Goal: Task Accomplishment & Management: Complete application form

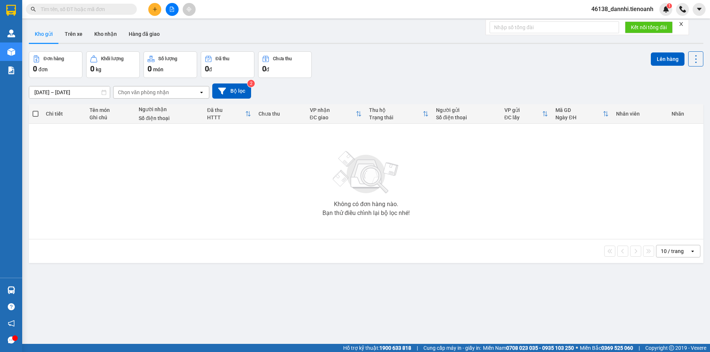
drag, startPoint x: 65, startPoint y: 37, endPoint x: 44, endPoint y: 37, distance: 21.1
click at [65, 37] on button "Trên xe" at bounding box center [74, 34] width 30 height 18
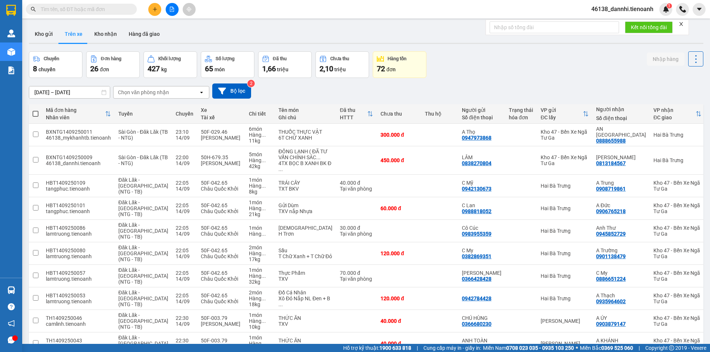
click at [178, 88] on div "Chọn văn phòng nhận" at bounding box center [155, 92] width 85 height 12
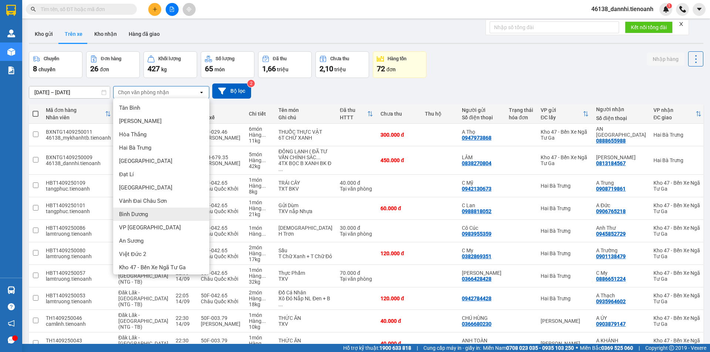
scroll to position [16, 0]
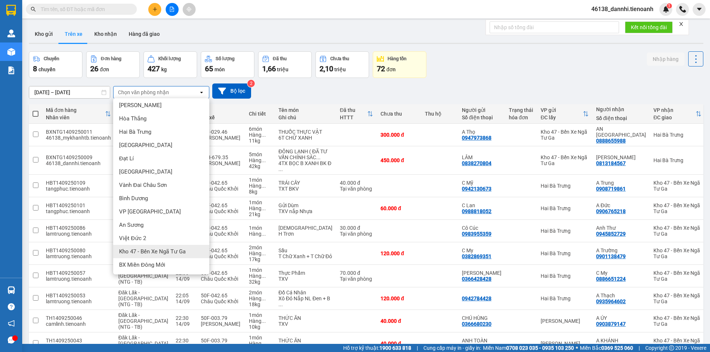
click at [150, 255] on div "Kho 47 - Bến Xe Ngã Tư Ga" at bounding box center [161, 251] width 96 height 13
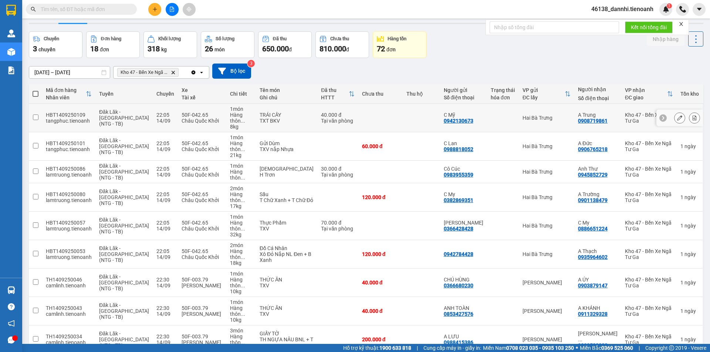
scroll to position [41, 0]
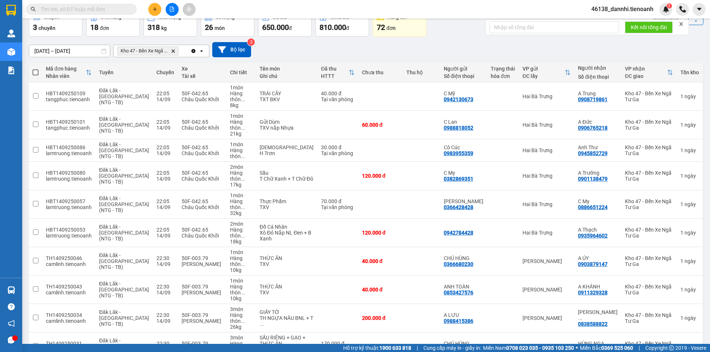
drag, startPoint x: 676, startPoint y: 330, endPoint x: 675, endPoint y: 327, distance: 4.0
click at [672, 311] on span "100 / trang" at bounding box center [669, 309] width 27 height 7
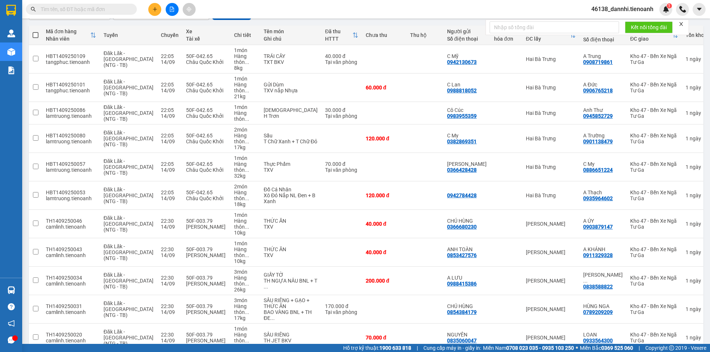
scroll to position [78, 0]
click at [38, 37] on span at bounding box center [36, 36] width 6 height 6
click at [35, 32] on input "checkbox" at bounding box center [35, 32] width 0 height 0
checkbox input "true"
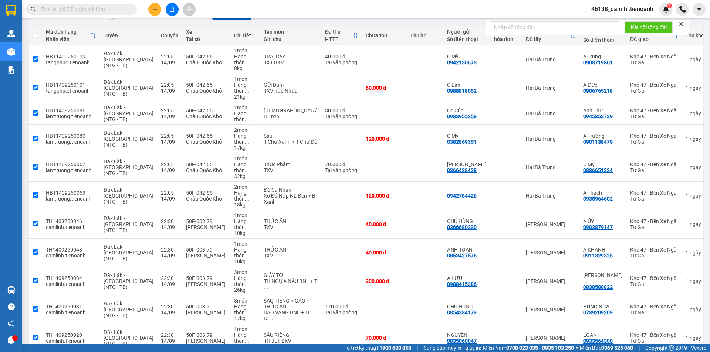
checkbox input "true"
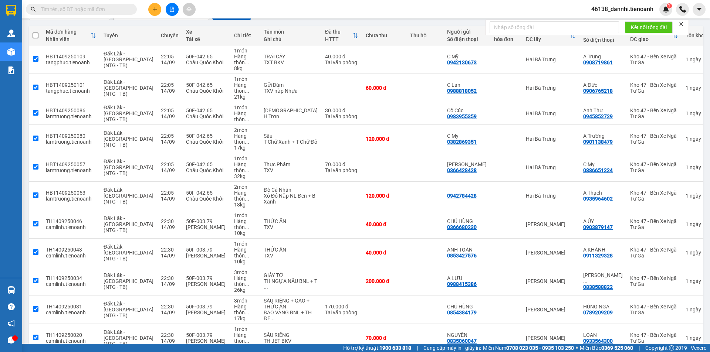
checkbox input "true"
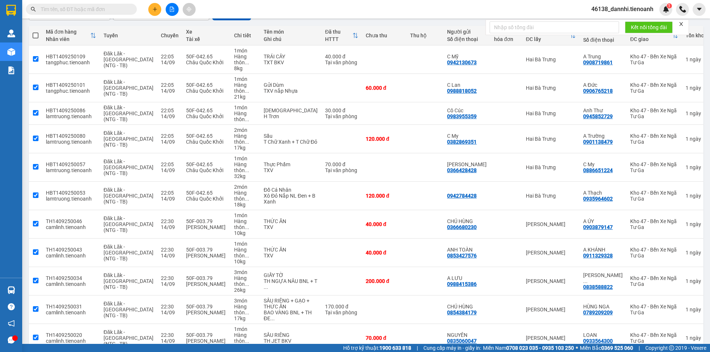
checkbox input "true"
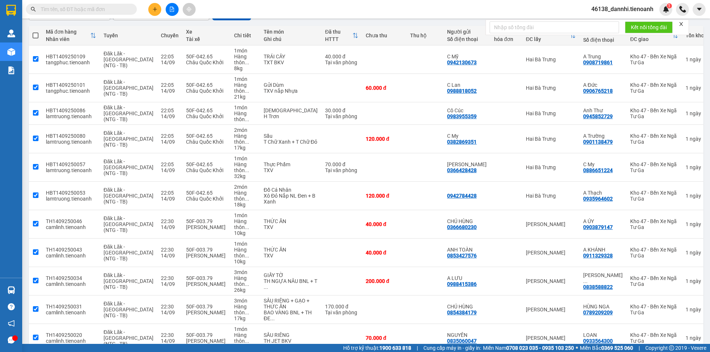
checkbox input "true"
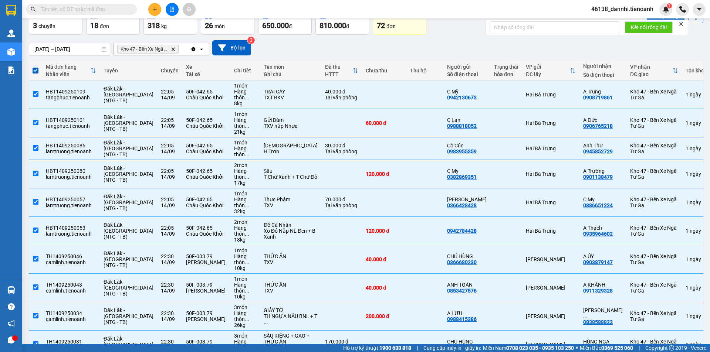
scroll to position [0, 0]
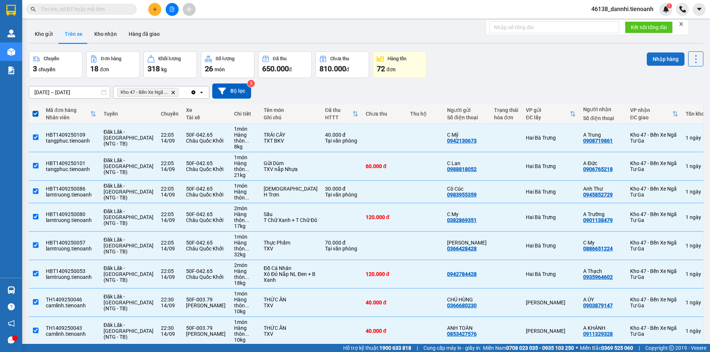
click at [654, 61] on button "Nhập hàng" at bounding box center [665, 58] width 38 height 13
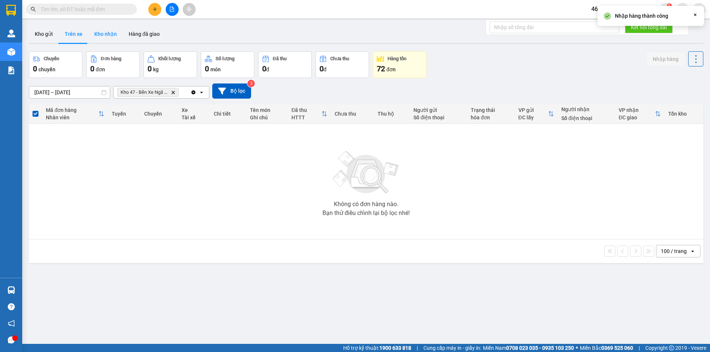
click at [116, 38] on button "Kho nhận" at bounding box center [105, 34] width 34 height 18
type input "[DATE] – [DATE]"
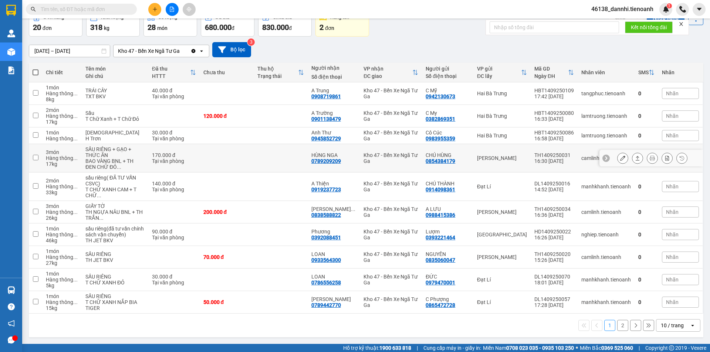
scroll to position [47, 0]
click at [668, 322] on div "10 / trang" at bounding box center [672, 325] width 23 height 7
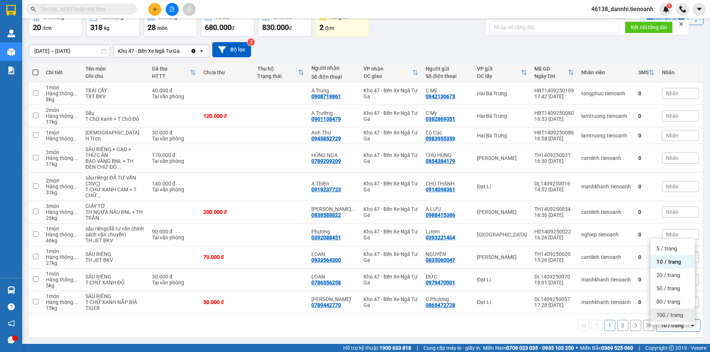
click at [669, 312] on span "100 / trang" at bounding box center [669, 315] width 27 height 7
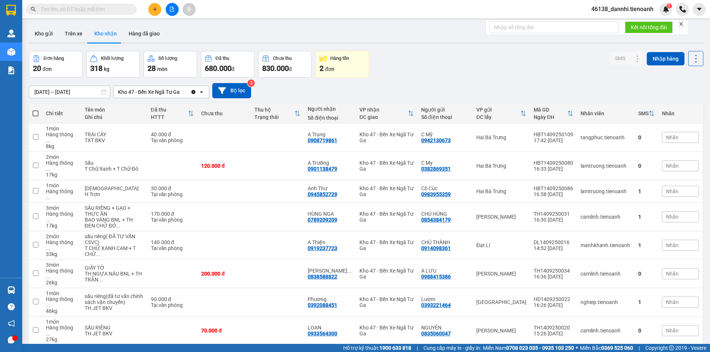
scroll to position [0, 0]
click at [126, 11] on input "text" at bounding box center [84, 9] width 87 height 8
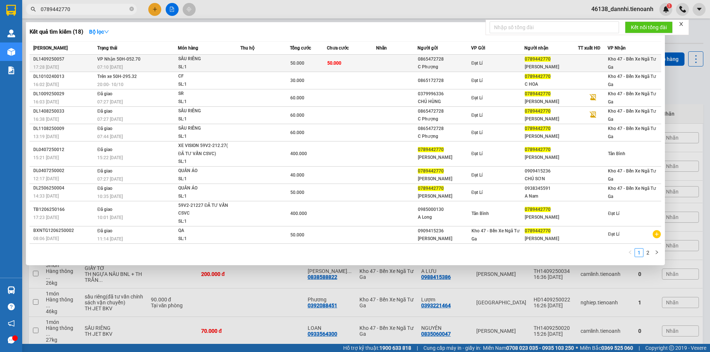
type input "0789442770"
click at [223, 66] on div "SL: 1" at bounding box center [205, 67] width 55 height 8
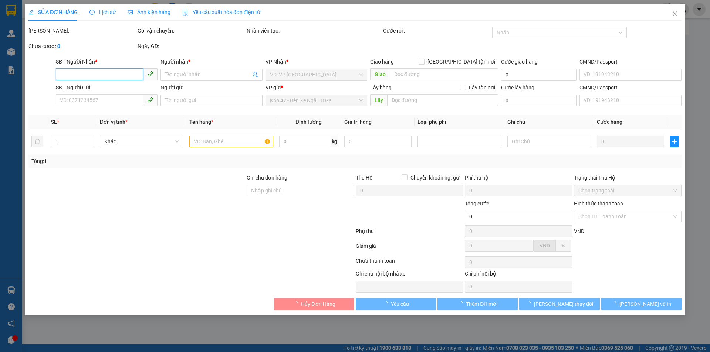
type input "0789442770"
type input "[PERSON_NAME]"
type input "0865472728"
type input "C Phượng"
type input "50.000"
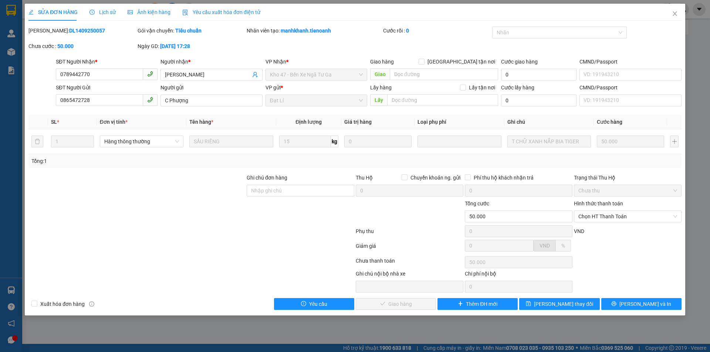
click at [595, 223] on div "Hình thức thanh toán Chọn HT Thanh Toán" at bounding box center [628, 213] width 108 height 26
click at [600, 221] on span "Chọn HT Thanh Toán" at bounding box center [627, 216] width 99 height 11
click at [595, 238] on div "Chuyển khoản" at bounding box center [628, 243] width 108 height 12
type input "0"
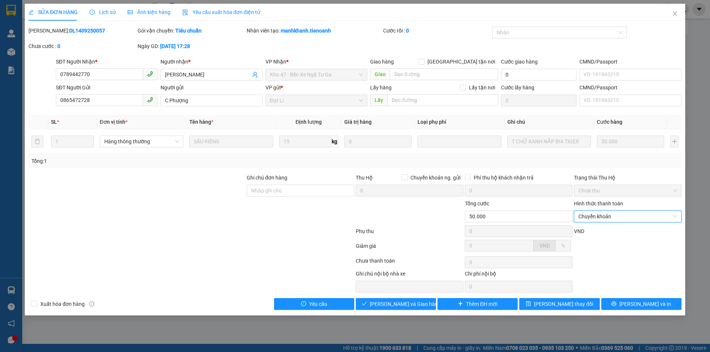
click at [592, 223] on div "Hình thức thanh toán Chuyển khoản Chuyển khoản" at bounding box center [628, 213] width 108 height 26
click at [593, 217] on span "Chuyển khoản" at bounding box center [627, 216] width 99 height 11
click at [591, 228] on div "Tại văn phòng" at bounding box center [627, 231] width 99 height 8
drag, startPoint x: 382, startPoint y: 305, endPoint x: 371, endPoint y: 315, distance: 14.7
click at [381, 309] on button "[PERSON_NAME] và Giao hàng" at bounding box center [396, 304] width 80 height 12
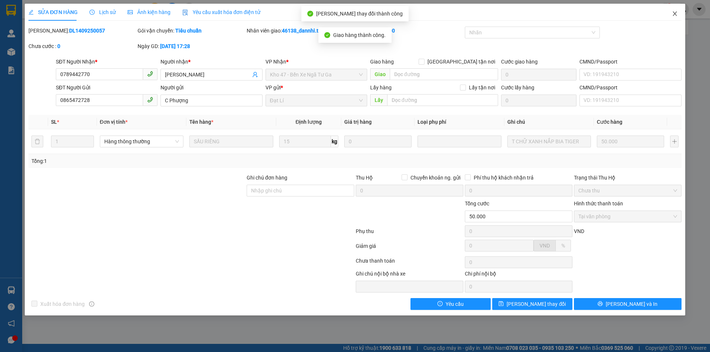
click at [672, 16] on icon "close" at bounding box center [675, 14] width 6 height 6
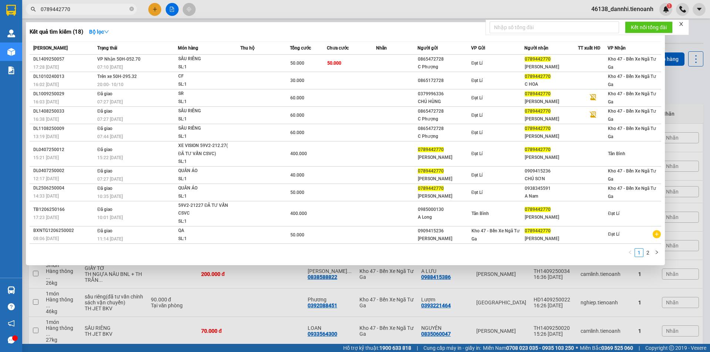
click at [106, 8] on input "0789442770" at bounding box center [84, 9] width 87 height 8
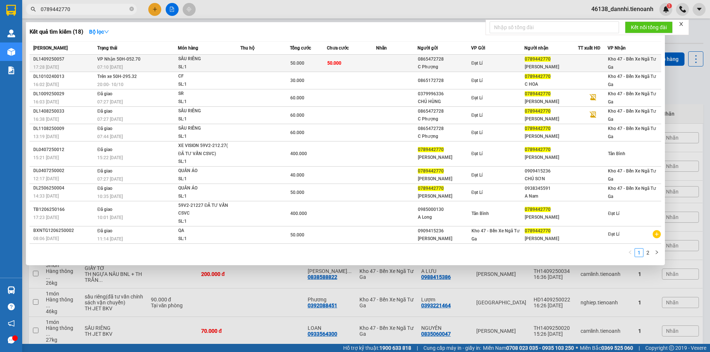
click at [149, 62] on td "VP Nhận 50H-052.70 07:10 [DATE]" at bounding box center [136, 63] width 82 height 17
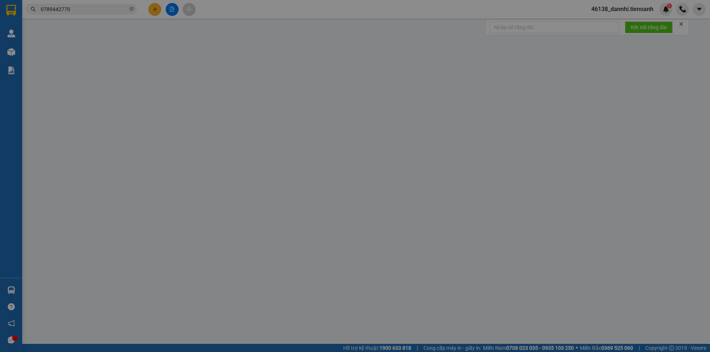
type input "0789442770"
type input "[PERSON_NAME]"
type input "0865472728"
type input "C Phượng"
type input "50.000"
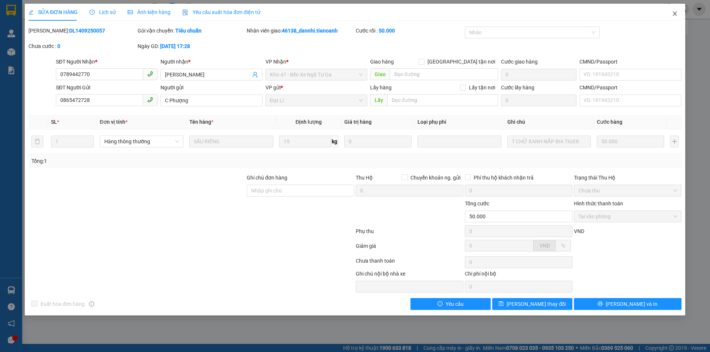
click at [676, 16] on icon "close" at bounding box center [675, 14] width 6 height 6
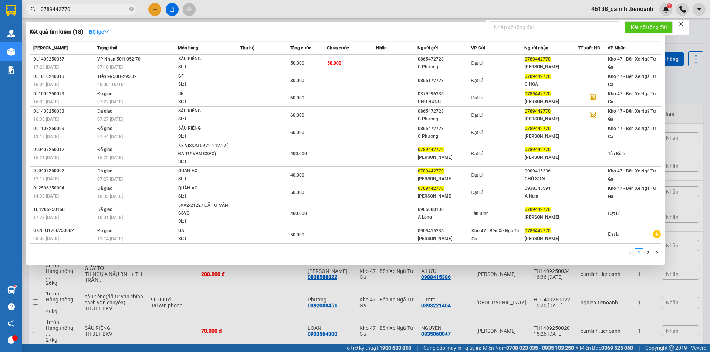
click at [128, 10] on span "0789442770" at bounding box center [81, 9] width 111 height 11
click at [120, 10] on input "0789442770" at bounding box center [84, 9] width 87 height 8
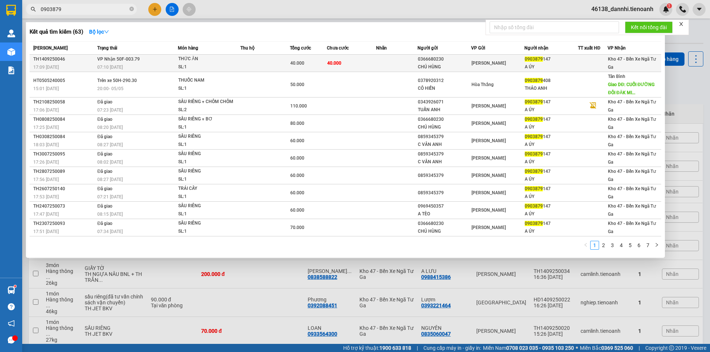
type input "0903879"
click at [201, 67] on div "SL: 1" at bounding box center [205, 67] width 55 height 8
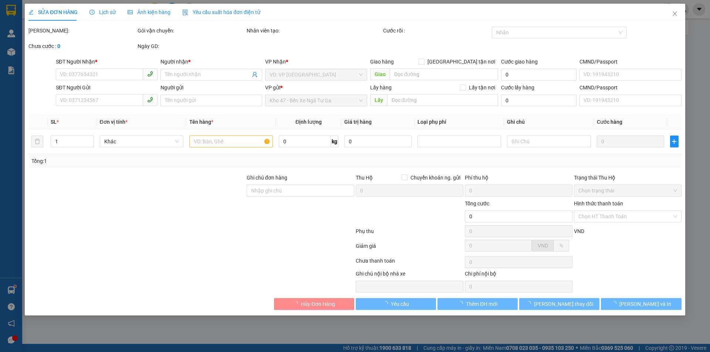
type input "0903879147"
type input "A ÚY"
type input "241156805"
type input "0366680230"
type input "CHÚ HÙNG"
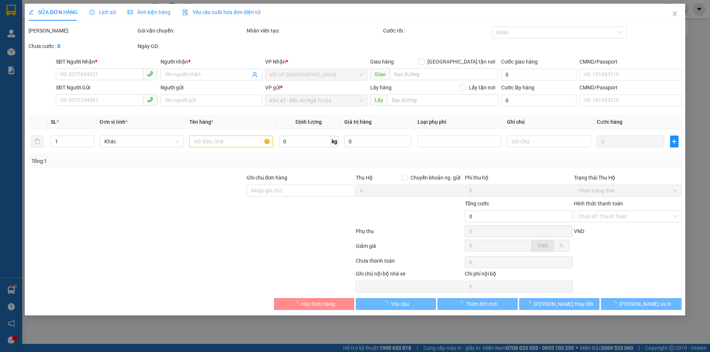
type input "40.000"
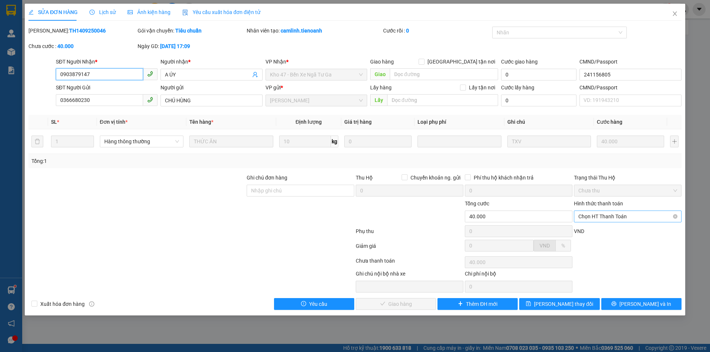
click at [591, 216] on span "Chọn HT Thanh Toán" at bounding box center [627, 216] width 99 height 11
drag, startPoint x: 591, startPoint y: 220, endPoint x: 584, endPoint y: 230, distance: 11.4
click at [590, 228] on div "Tại văn phòng" at bounding box center [627, 231] width 99 height 8
type input "0"
drag, startPoint x: 413, startPoint y: 300, endPoint x: 419, endPoint y: 304, distance: 7.1
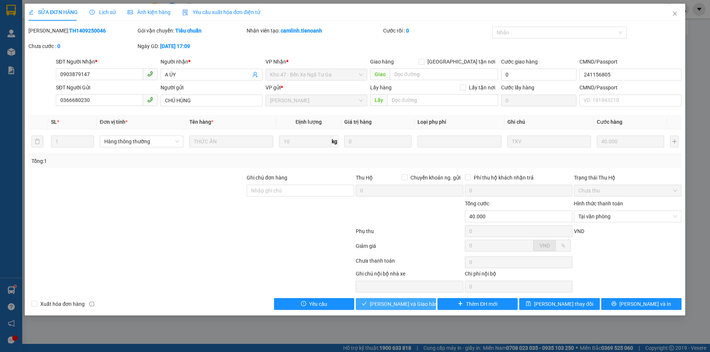
click at [415, 301] on button "[PERSON_NAME] và Giao hàng" at bounding box center [396, 304] width 80 height 12
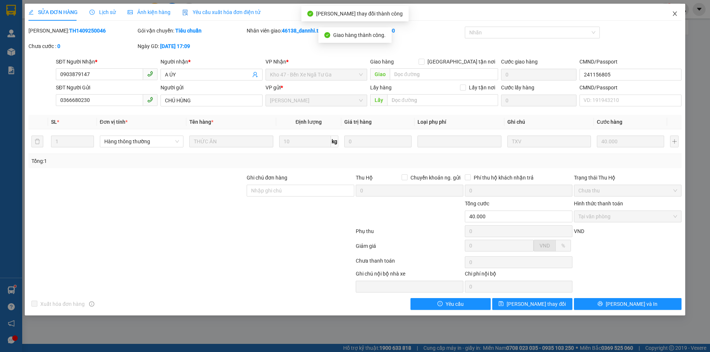
click at [671, 21] on span "Close" at bounding box center [674, 14] width 21 height 21
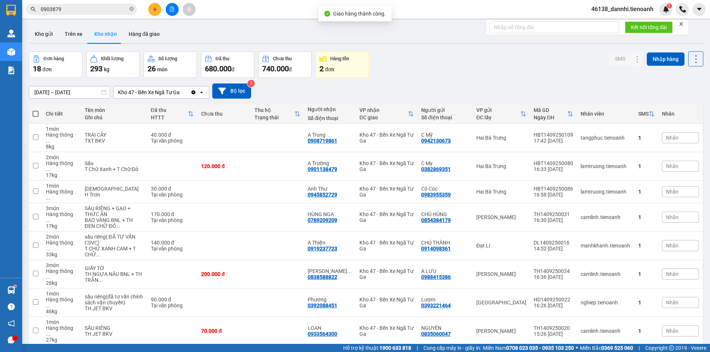
click at [680, 26] on icon "close" at bounding box center [680, 23] width 5 height 5
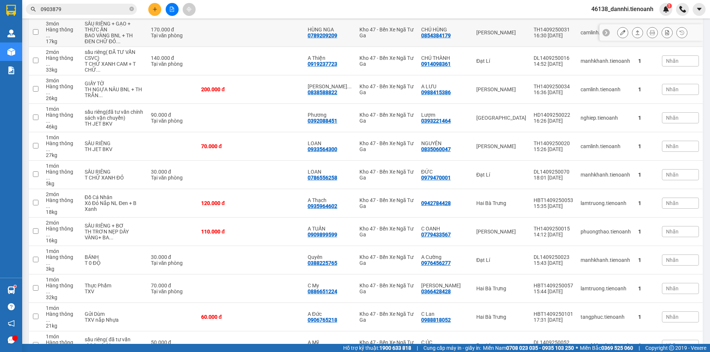
scroll to position [216, 0]
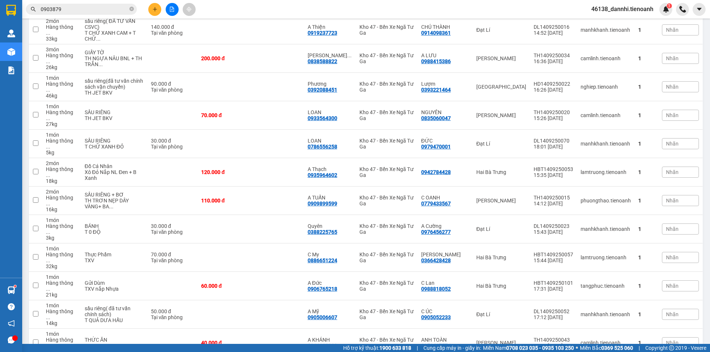
click at [107, 13] on input "0903879" at bounding box center [84, 9] width 87 height 8
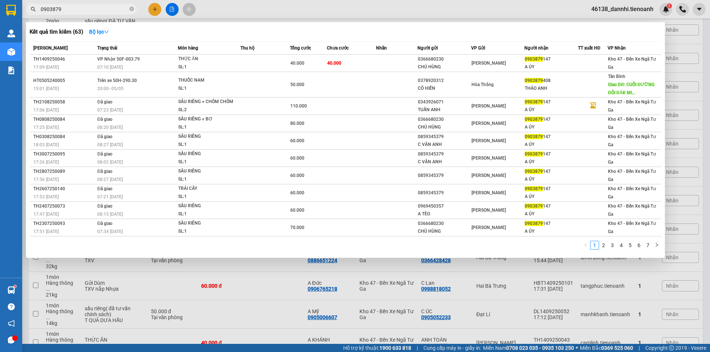
click at [107, 13] on input "0903879" at bounding box center [84, 9] width 87 height 8
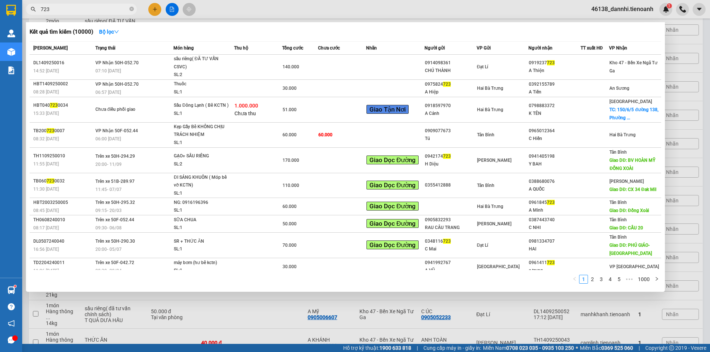
click at [97, 7] on input "723" at bounding box center [84, 9] width 87 height 8
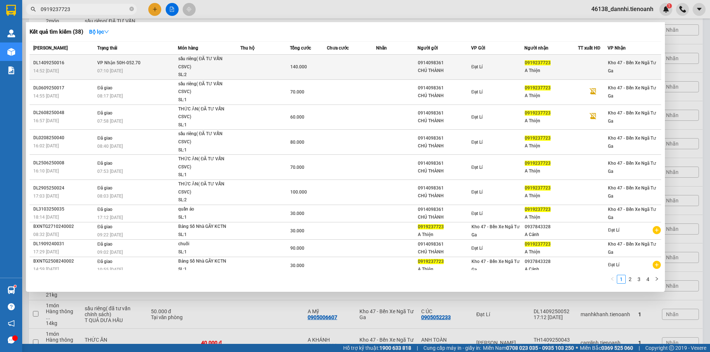
type input "0919237723"
click at [142, 55] on td "VP Nhận 50H-052.70 07:10 [DATE]" at bounding box center [136, 67] width 82 height 25
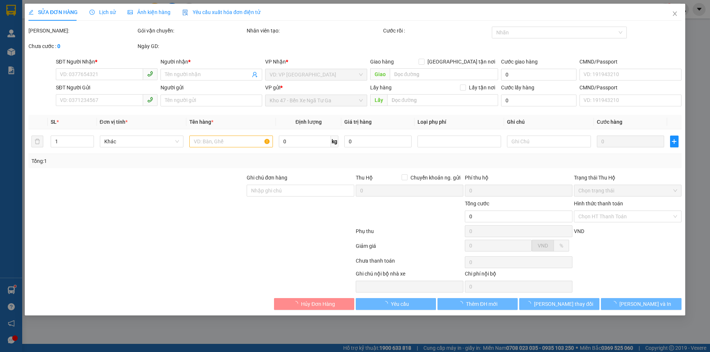
type input "0919237723"
type input "A Thiện"
type input "0914098361"
type input "CHÚ THÀNH"
type input "066061002482"
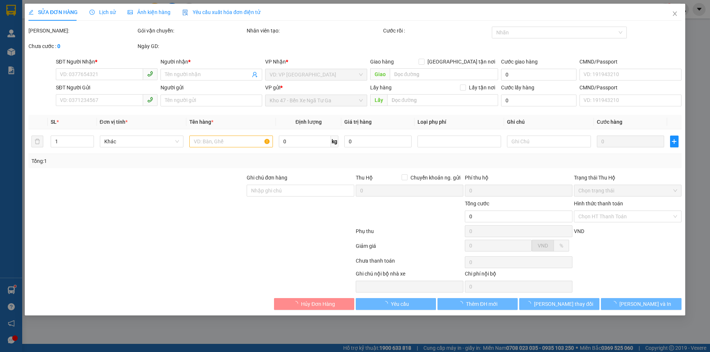
type input "140.000"
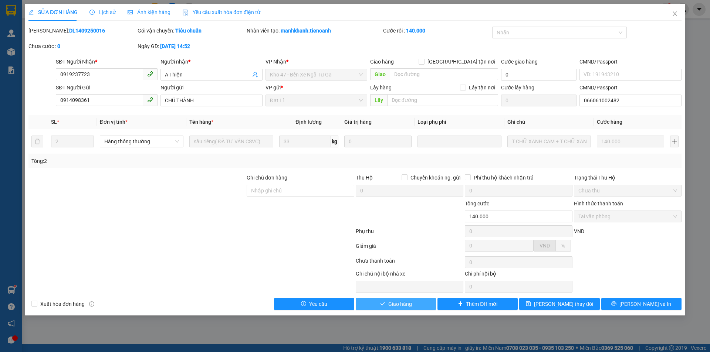
click at [393, 306] on span "Giao hàng" at bounding box center [400, 304] width 24 height 8
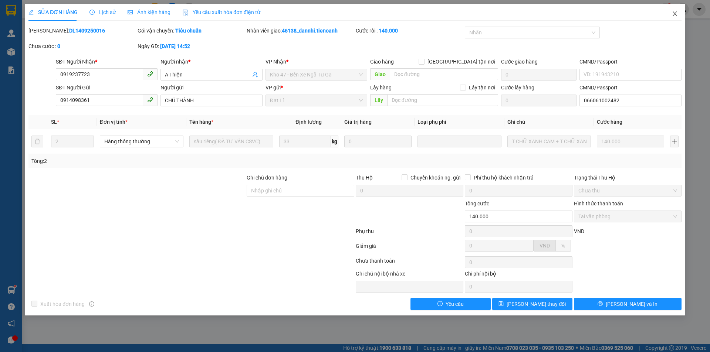
click at [679, 13] on span "Close" at bounding box center [674, 14] width 21 height 21
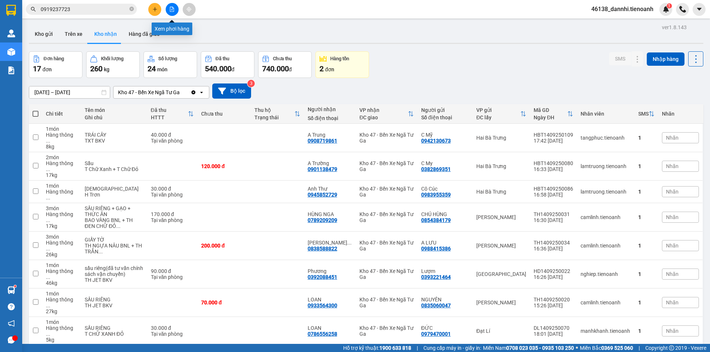
click at [175, 9] on button at bounding box center [172, 9] width 13 height 13
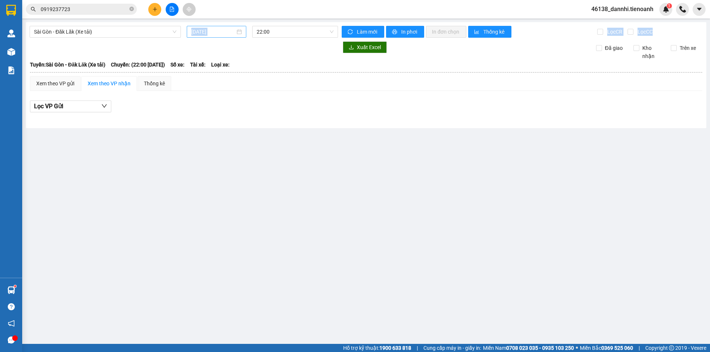
click at [198, 35] on div "Sài Gòn - Đăk Lăk (Xe tải) [DATE] 22:00 Làm mới In phơi In đơn chọn Thống kê Lọ…" at bounding box center [366, 75] width 680 height 106
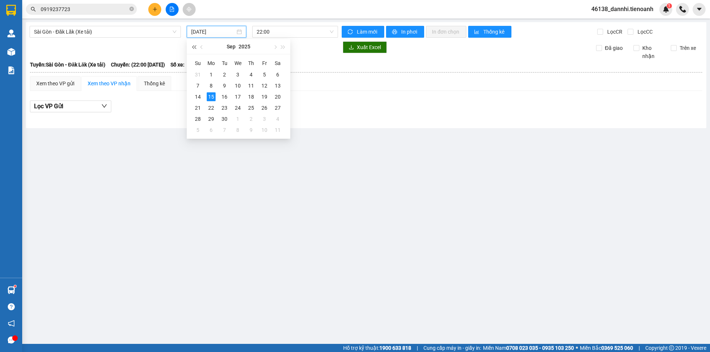
drag, startPoint x: 198, startPoint y: 34, endPoint x: 197, endPoint y: 40, distance: 6.7
click at [198, 34] on input "[DATE]" at bounding box center [213, 32] width 44 height 8
click at [197, 95] on div "14" at bounding box center [197, 96] width 9 height 9
type input "[DATE]"
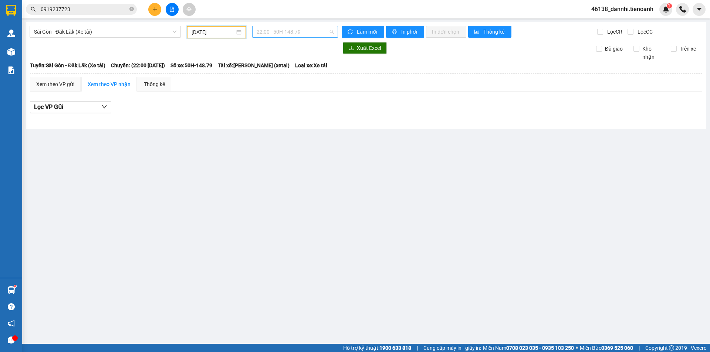
click at [285, 33] on span "22:00 - 50H-148.79" at bounding box center [295, 31] width 77 height 11
drag, startPoint x: 234, startPoint y: 54, endPoint x: 109, endPoint y: 53, distance: 124.2
click at [231, 54] on div "Xuất Excel Đã giao Kho nhận Trên xe" at bounding box center [366, 51] width 673 height 19
click at [105, 26] on div "Sài Gòn - Đăk Lăk (Xe tải) [DATE] 22:00 - 50H-148.79 Làm mới In phơi In đơn chọ…" at bounding box center [366, 75] width 680 height 107
click at [108, 41] on div "Sài Gòn - Đăk Lăk (Xe tải) [DATE] 22:00 - 50H-148.79 Làm mới In phơi In đơn chọ…" at bounding box center [366, 75] width 680 height 107
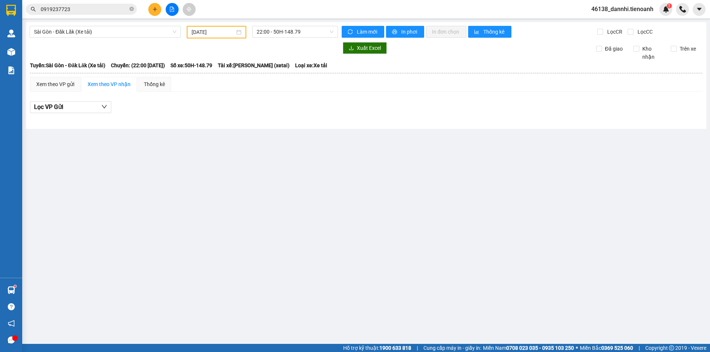
click at [109, 34] on span "Sài Gòn - Đăk Lăk (Xe tải)" at bounding box center [105, 31] width 142 height 11
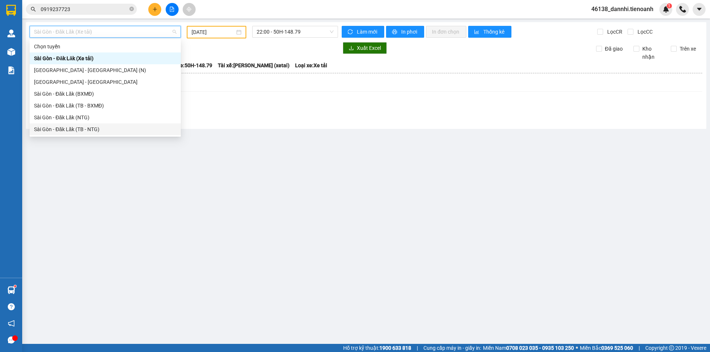
click at [98, 126] on div "Sài Gòn - Đăk Lăk (TB - NTG)" at bounding box center [105, 129] width 142 height 8
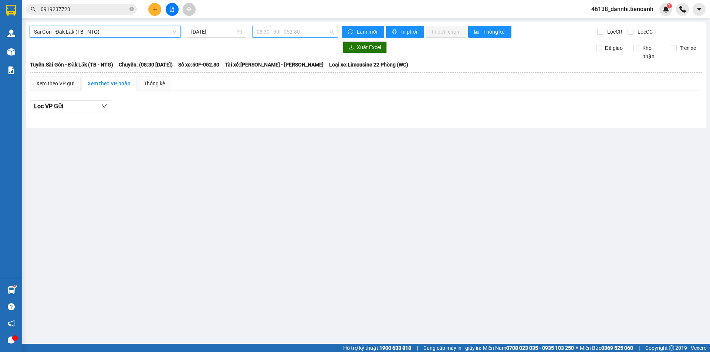
click at [272, 34] on span "08:30 - 50F-052.80" at bounding box center [295, 31] width 77 height 11
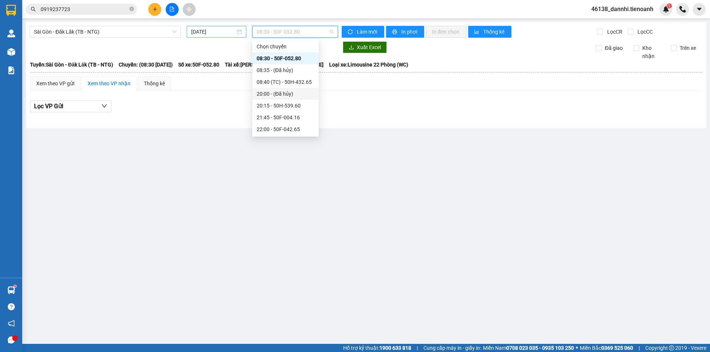
click at [218, 28] on input "[DATE]" at bounding box center [213, 32] width 44 height 8
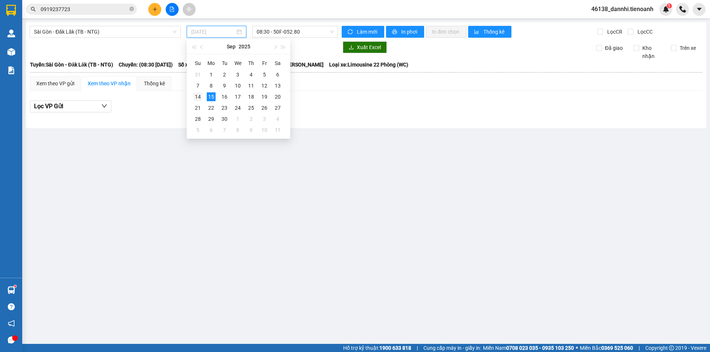
click at [200, 96] on div "14" at bounding box center [197, 96] width 9 height 9
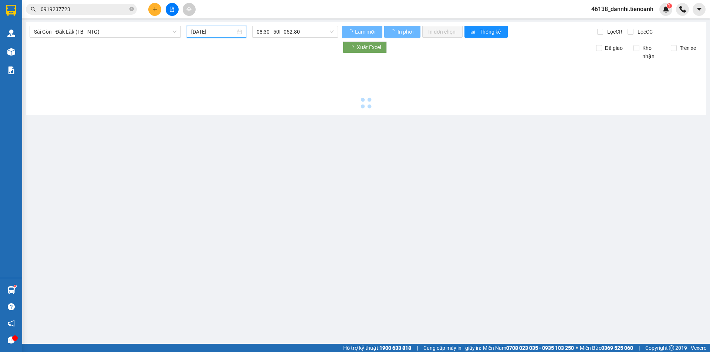
type input "[DATE]"
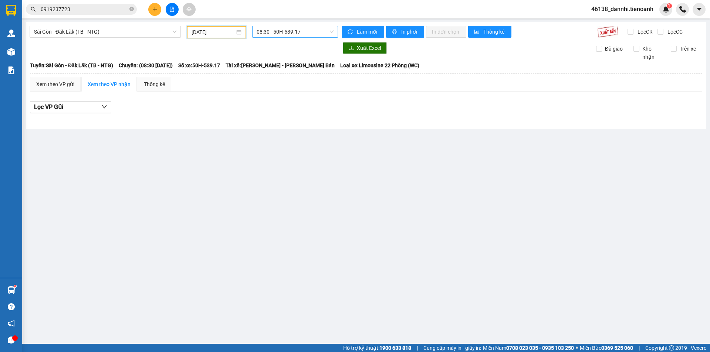
click at [295, 30] on span "08:30 - 50H-539.17" at bounding box center [295, 31] width 77 height 11
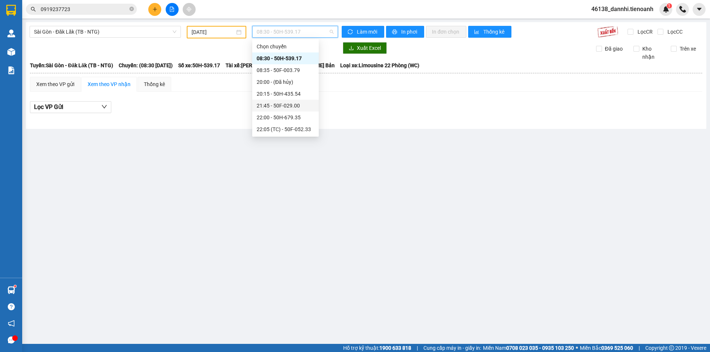
click at [286, 109] on div "21:45 - 50F-029.00" at bounding box center [286, 106] width 58 height 8
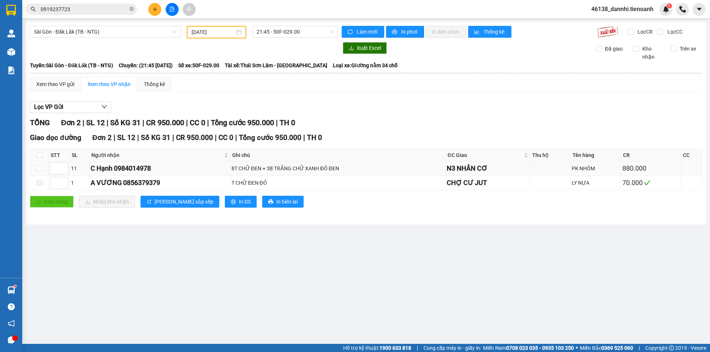
click at [133, 174] on td "C Hạnh 0984014978" at bounding box center [159, 169] width 141 height 14
click at [132, 169] on div "C Hạnh 0984014978" at bounding box center [160, 168] width 138 height 10
copy div "0984014978"
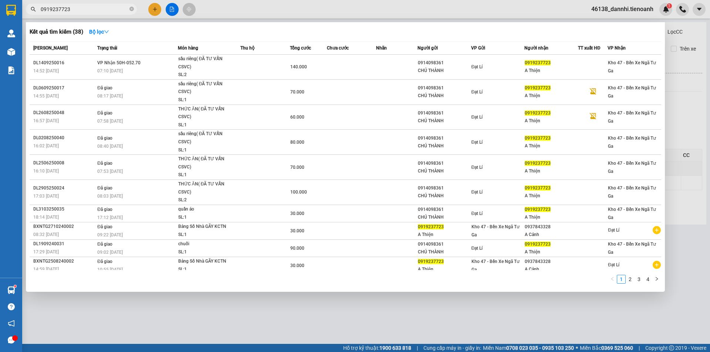
click at [68, 8] on input "0919237723" at bounding box center [84, 9] width 87 height 8
paste input "84014978"
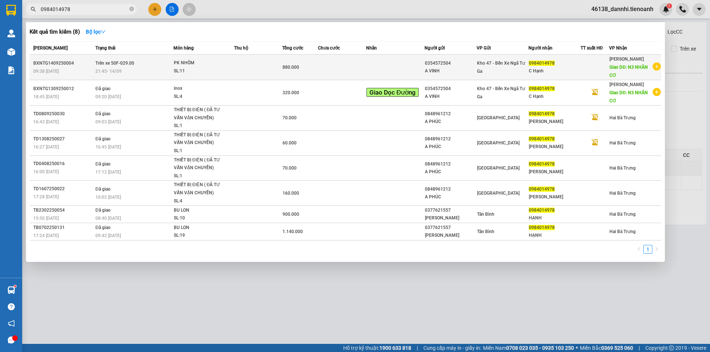
type input "0984014978"
click at [107, 70] on span "21:45 [DATE]" at bounding box center [108, 71] width 26 height 5
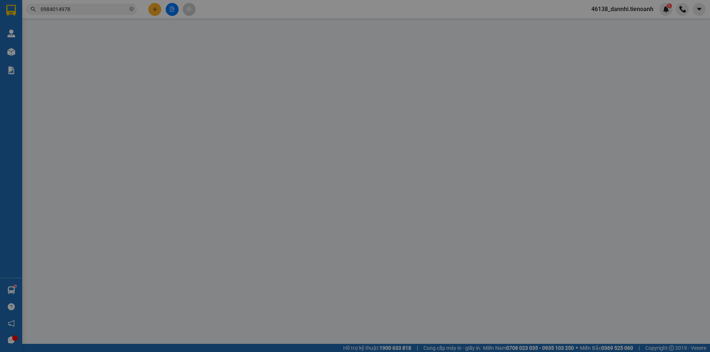
type input "0984014978"
type input "C Hạnh"
type input "N3 NHÂN CƠ"
type input "0354572504"
type input "A VINH"
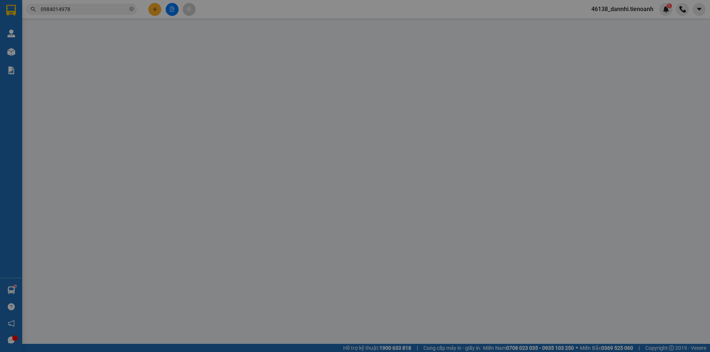
type input "880.000"
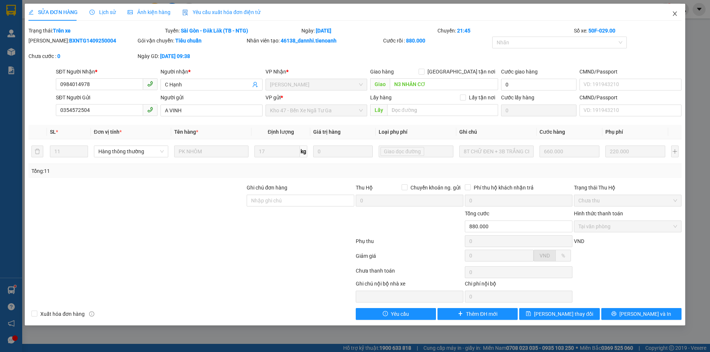
click at [673, 9] on span "Close" at bounding box center [674, 14] width 21 height 21
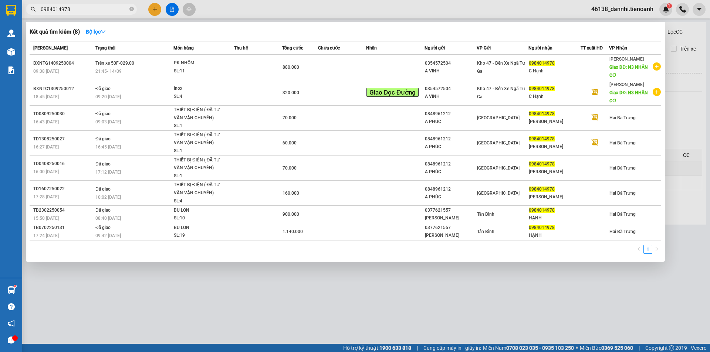
click at [105, 10] on input "0984014978" at bounding box center [84, 9] width 87 height 8
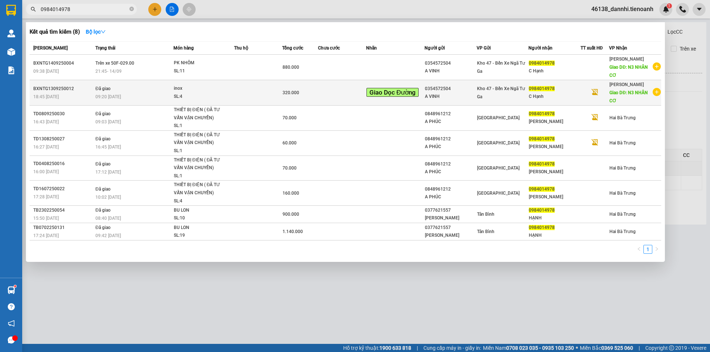
click at [102, 94] on span "09:20 [DATE]" at bounding box center [108, 97] width 26 height 6
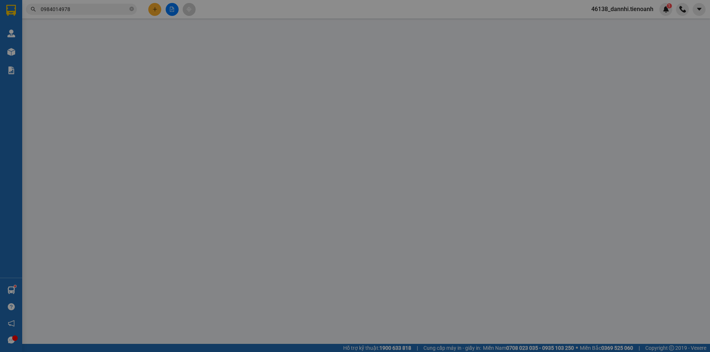
type input "0984014978"
type input "C Hạnh"
type input "N3 NHÂN CƠ"
type input "0354572504"
type input "A VINH"
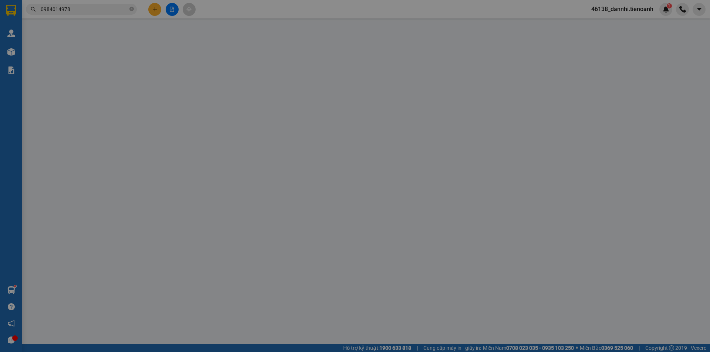
type input "320.000"
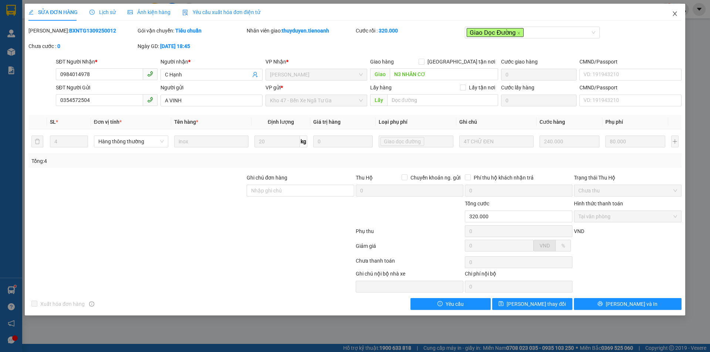
click at [673, 16] on icon "close" at bounding box center [674, 13] width 4 height 4
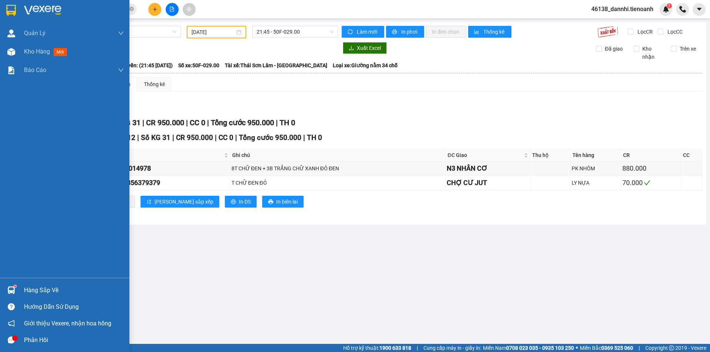
click at [8, 10] on img at bounding box center [11, 10] width 10 height 11
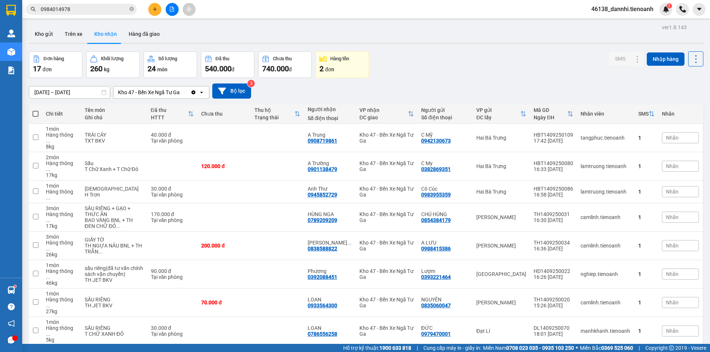
click at [73, 14] on span "0984014978" at bounding box center [81, 9] width 111 height 11
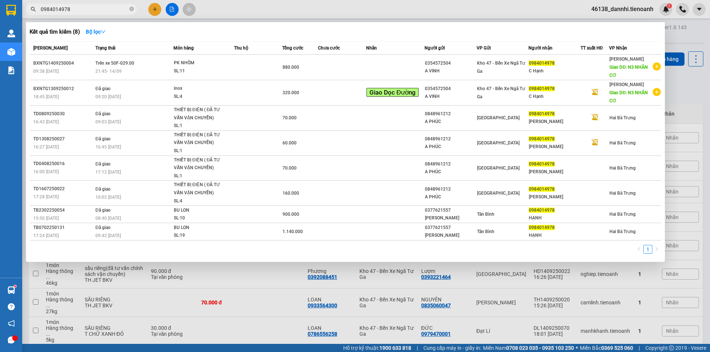
click at [73, 13] on span "0984014978" at bounding box center [81, 9] width 111 height 11
click at [73, 7] on input "0984014978" at bounding box center [84, 9] width 87 height 8
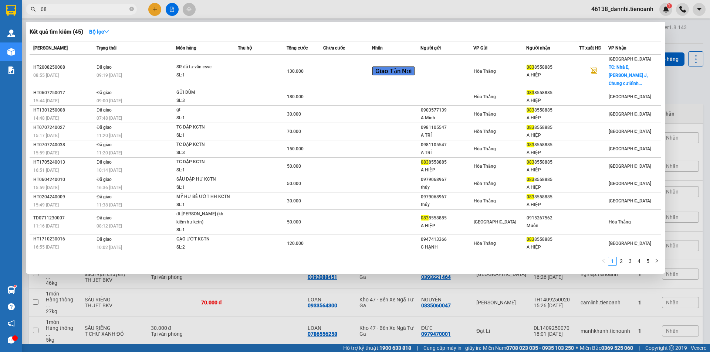
type input "0"
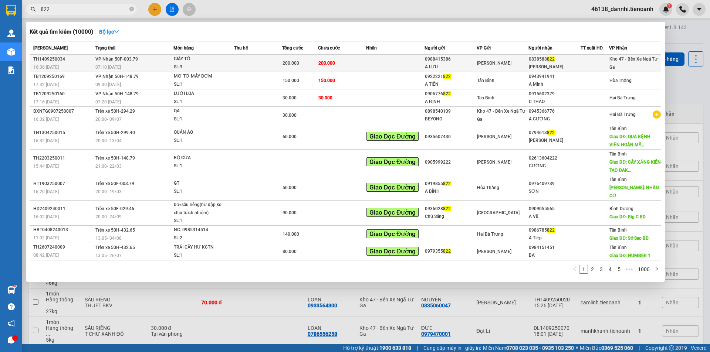
type input "822"
click at [132, 67] on div "07:10 [DATE]" at bounding box center [134, 67] width 78 height 8
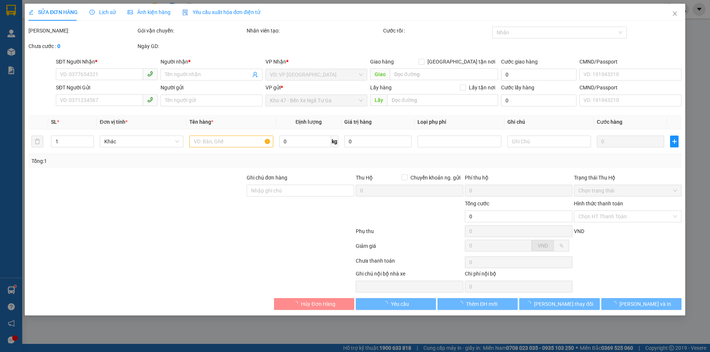
type input "0838588822"
type input "[PERSON_NAME]"
type input "0988415386"
type input "A LƯU"
type input "200.000"
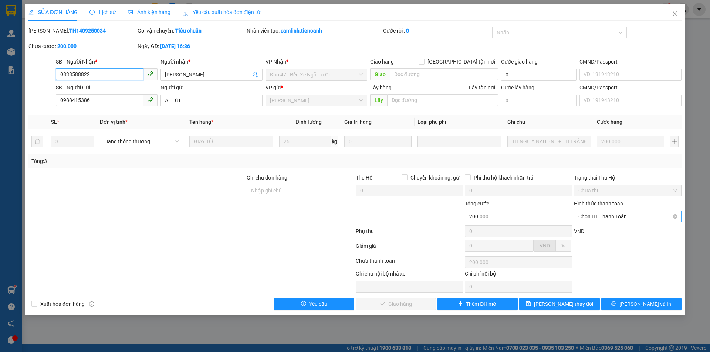
click at [598, 216] on span "Chọn HT Thanh Toán" at bounding box center [627, 216] width 99 height 11
click at [597, 232] on div "Tại văn phòng" at bounding box center [627, 231] width 99 height 8
type input "0"
click at [405, 304] on span "[PERSON_NAME] và Giao hàng" at bounding box center [405, 304] width 71 height 8
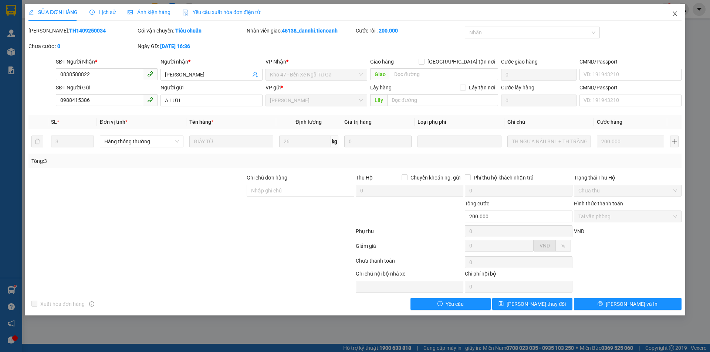
drag, startPoint x: 678, startPoint y: 12, endPoint x: 168, endPoint y: 16, distance: 509.7
click at [676, 13] on span "Close" at bounding box center [674, 14] width 21 height 21
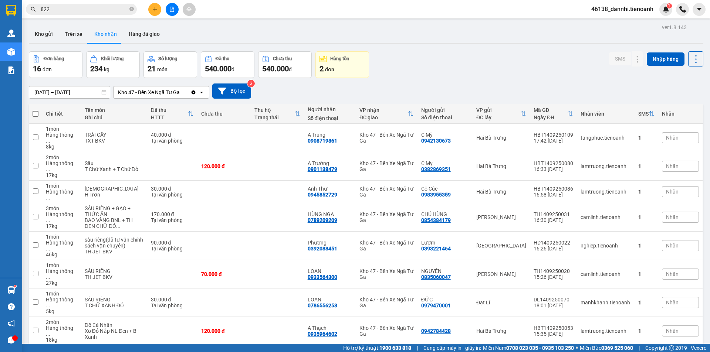
click at [100, 15] on div "Kết quả tìm kiếm ( 10000 ) Bộ lọc Mã ĐH Trạng thái Món hàng Thu hộ Tổng cước Ch…" at bounding box center [72, 9] width 144 height 13
click at [96, 10] on input "822" at bounding box center [84, 9] width 87 height 8
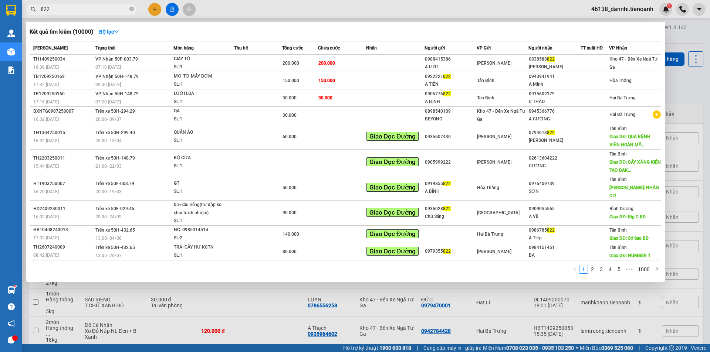
click at [96, 10] on input "822" at bounding box center [84, 9] width 87 height 8
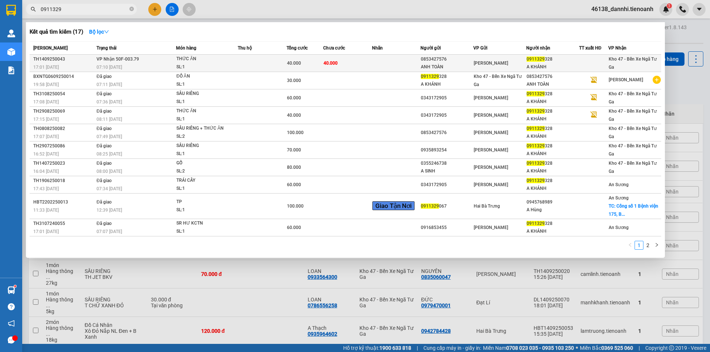
type input "0911329"
click at [148, 68] on div "07:10 [DATE]" at bounding box center [135, 67] width 79 height 8
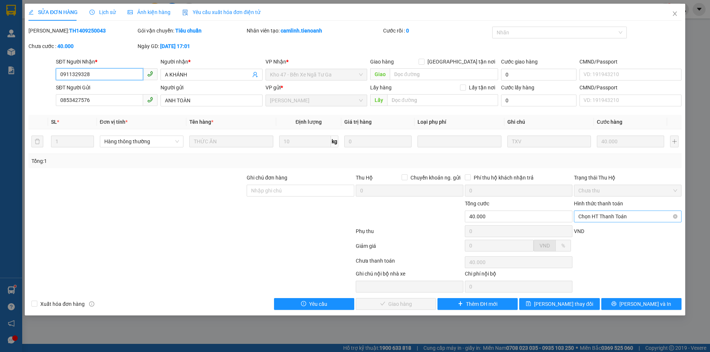
click at [601, 215] on span "Chọn HT Thanh Toán" at bounding box center [627, 216] width 99 height 11
click at [598, 226] on div "Tại văn phòng" at bounding box center [628, 231] width 108 height 12
type input "0"
click at [385, 304] on span "[PERSON_NAME] và Giao hàng" at bounding box center [405, 304] width 71 height 8
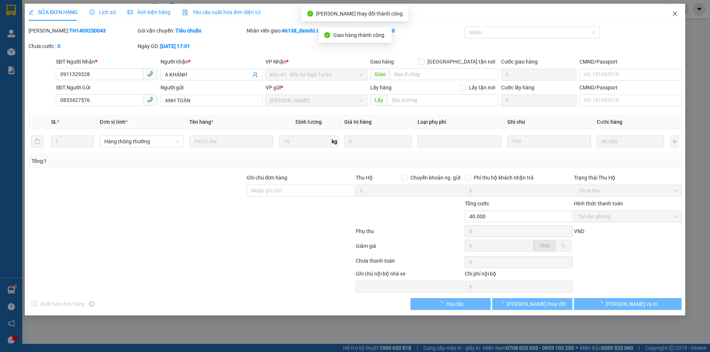
click at [676, 14] on icon "close" at bounding box center [675, 14] width 6 height 6
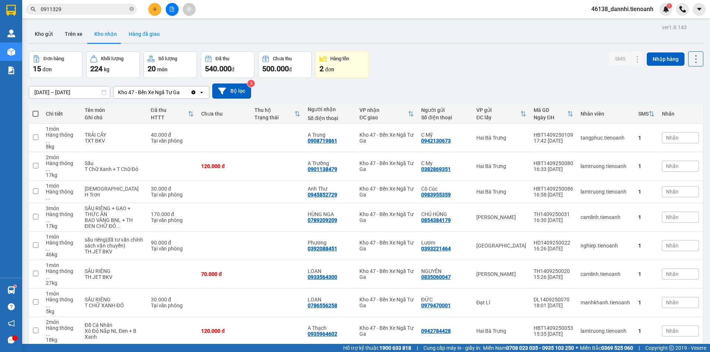
click at [140, 28] on button "Hàng đã giao" at bounding box center [144, 34] width 43 height 18
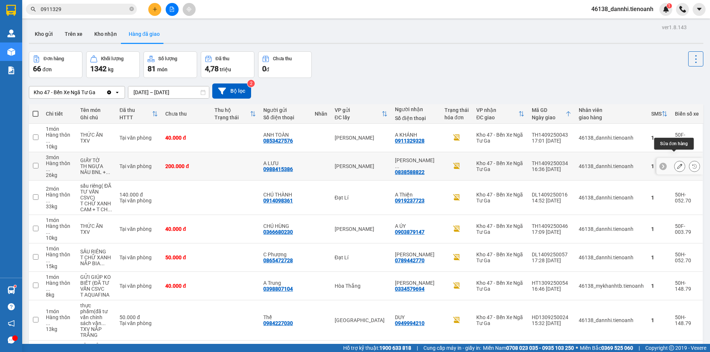
click at [677, 164] on icon at bounding box center [679, 166] width 5 height 5
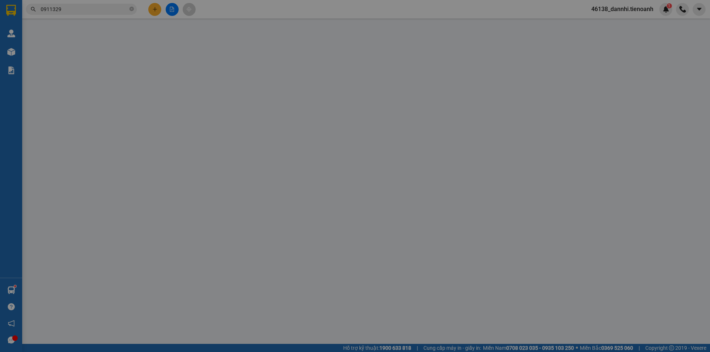
type input "0838588822"
type input "[PERSON_NAME]"
type input "0988415386"
type input "A LƯU"
type input "200.000"
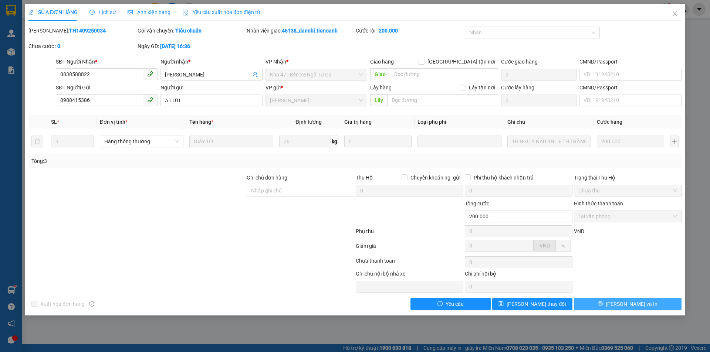
click at [632, 301] on span "[PERSON_NAME] và In" at bounding box center [631, 304] width 52 height 8
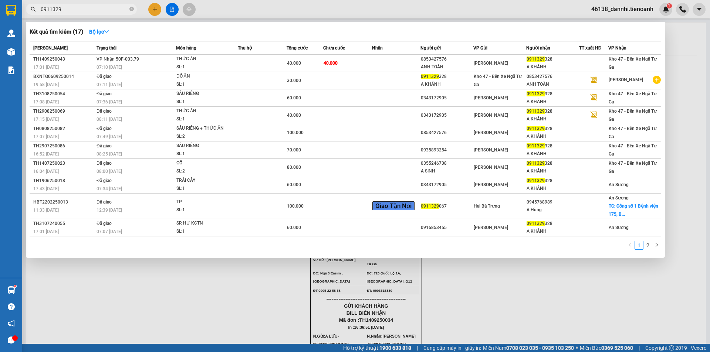
click at [76, 11] on input "0911329" at bounding box center [84, 9] width 87 height 8
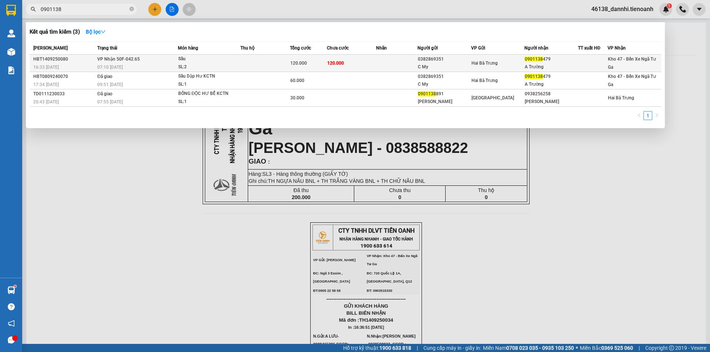
type input "0901138"
click at [187, 64] on div "SL: 2" at bounding box center [205, 67] width 55 height 8
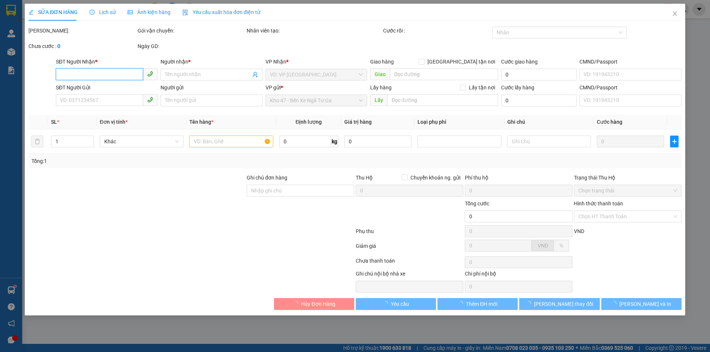
type input "0901138479"
type input "A Trường"
type input "0382869351"
type input "C My"
type input "120.000"
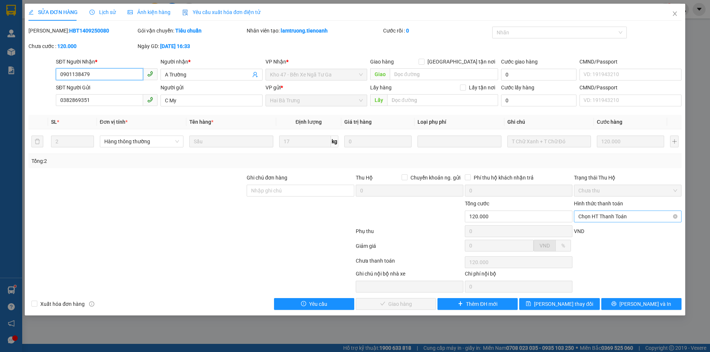
click at [636, 214] on span "Chọn HT Thanh Toán" at bounding box center [627, 216] width 99 height 11
click at [624, 234] on div "Tại văn phòng" at bounding box center [627, 231] width 99 height 8
type input "0"
click at [407, 305] on span "[PERSON_NAME] và Giao hàng" at bounding box center [405, 304] width 71 height 8
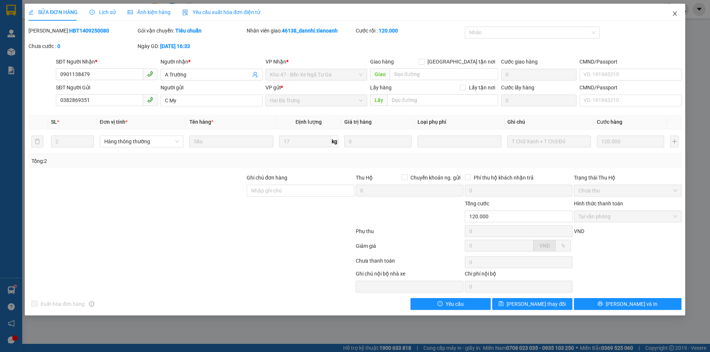
click at [674, 18] on span "Close" at bounding box center [674, 14] width 21 height 21
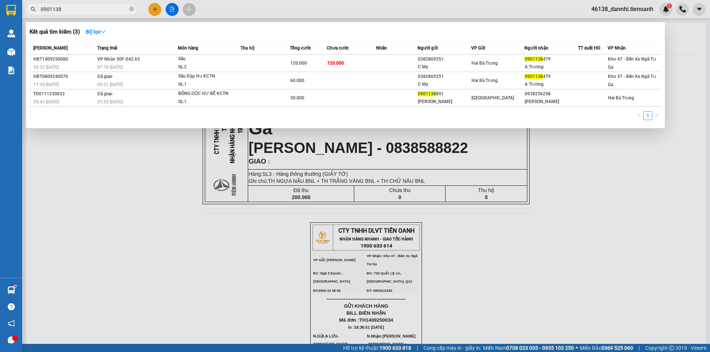
click at [98, 9] on input "0901138" at bounding box center [84, 9] width 87 height 8
type input "+"
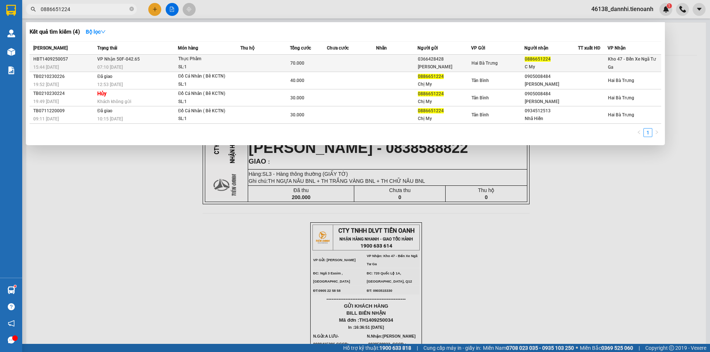
type input "0886651224"
click at [143, 55] on td "VP Nhận 50F-042.65 07:10 [DATE]" at bounding box center [136, 63] width 82 height 17
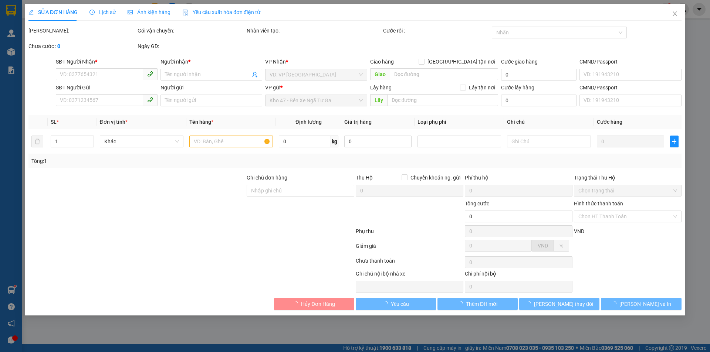
type input "0886651224"
type input "C My"
type input "0366428428"
type input "[PERSON_NAME]"
type input "70.000"
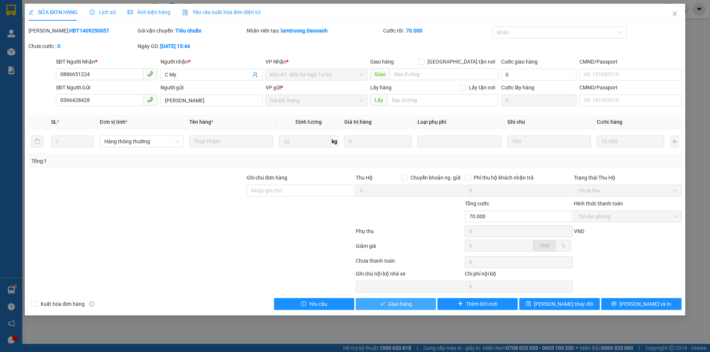
click at [380, 303] on icon "check" at bounding box center [382, 303] width 5 height 5
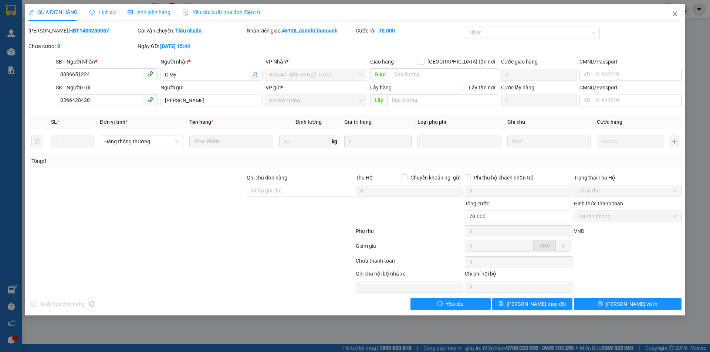
drag, startPoint x: 670, startPoint y: 17, endPoint x: 665, endPoint y: 17, distance: 5.5
click at [670, 17] on span "Close" at bounding box center [674, 14] width 21 height 21
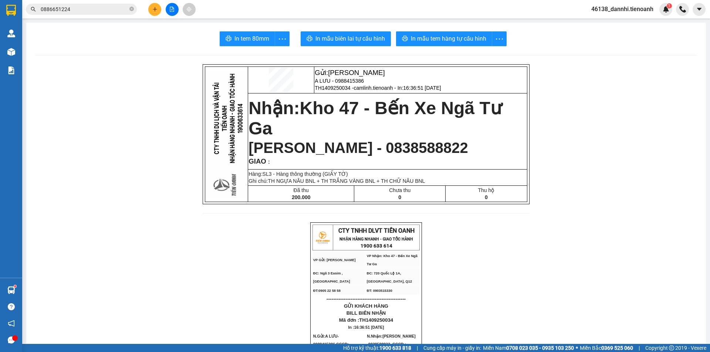
click at [95, 6] on input "0886651224" at bounding box center [84, 9] width 87 height 8
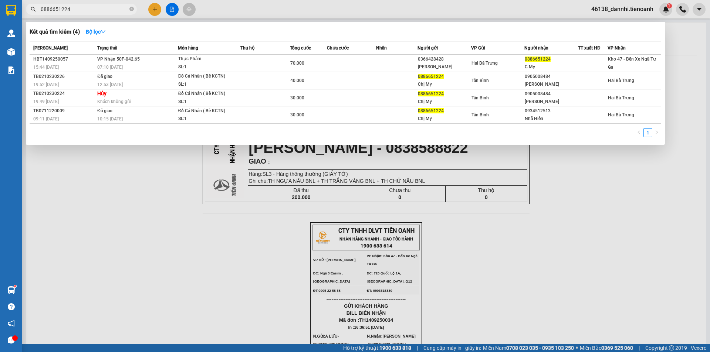
click at [95, 6] on input "0886651224" at bounding box center [84, 9] width 87 height 8
type input "0"
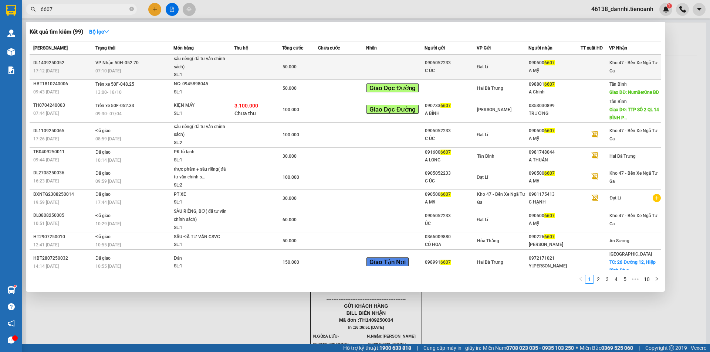
type input "6607"
click at [175, 66] on div "sầu riêng( đã tư vấn chính sách)" at bounding box center [201, 63] width 55 height 16
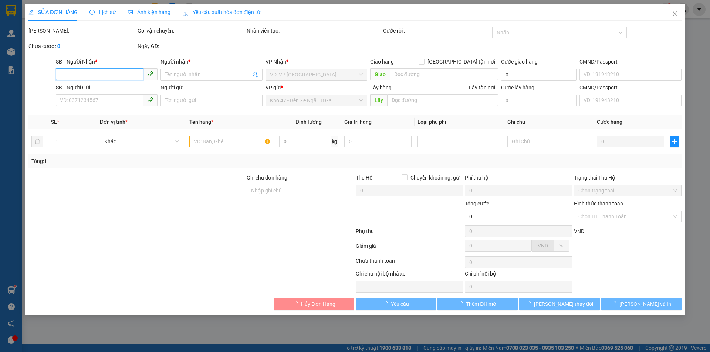
type input "0905006607"
type input "A Mỹ"
type input "0905052233"
type input "C ÚC"
type input "50.000"
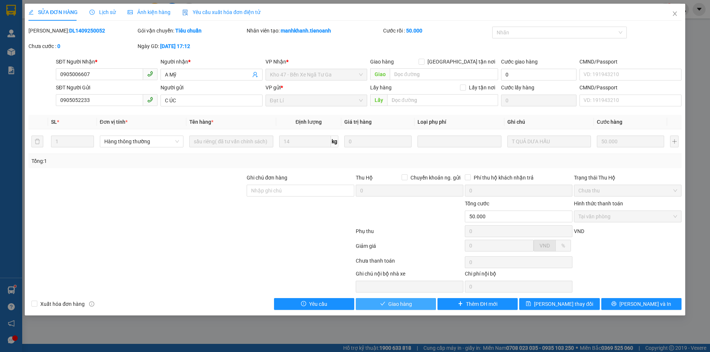
click at [387, 299] on button "Giao hàng" at bounding box center [396, 304] width 80 height 12
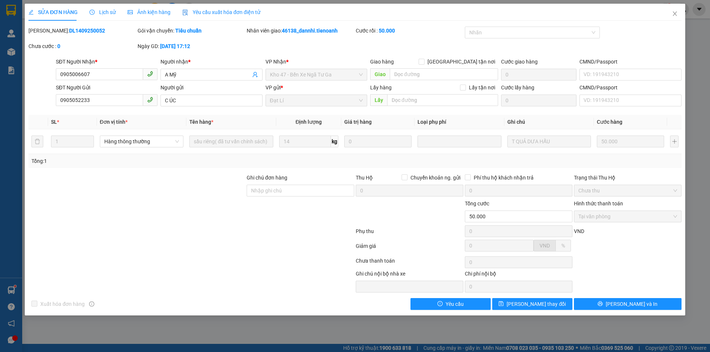
click at [99, 13] on span "Lịch sử" at bounding box center [102, 12] width 26 height 6
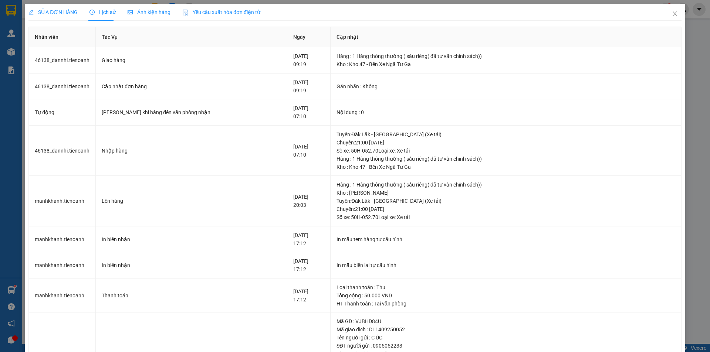
click at [44, 10] on span "SỬA ĐƠN HÀNG" at bounding box center [52, 12] width 49 height 6
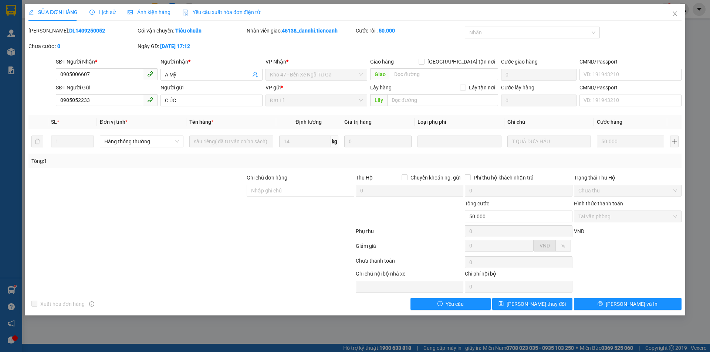
click at [98, 12] on span "Lịch sử" at bounding box center [102, 12] width 26 height 6
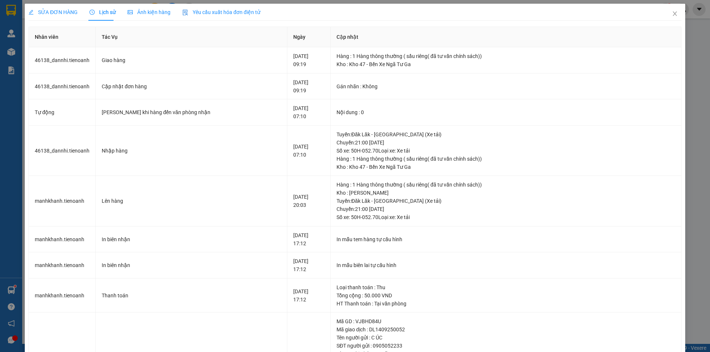
click at [66, 8] on div "SỬA ĐƠN HÀNG" at bounding box center [52, 12] width 49 height 8
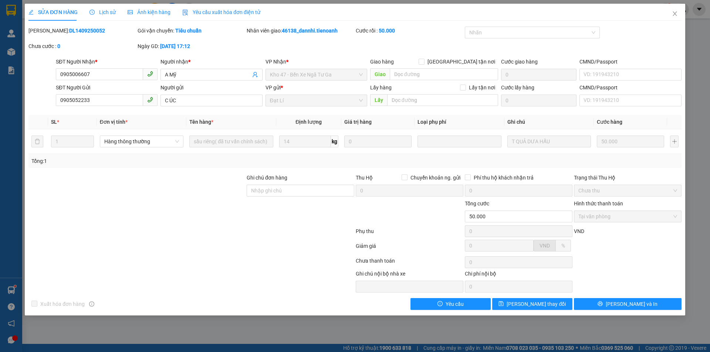
click at [97, 13] on span "Lịch sử" at bounding box center [102, 12] width 26 height 6
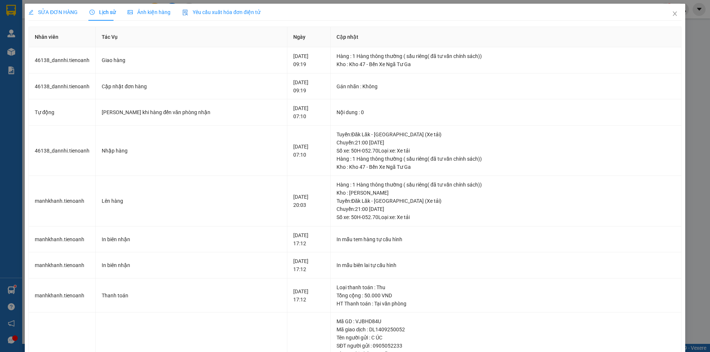
click at [63, 12] on span "SỬA ĐƠN HÀNG" at bounding box center [52, 12] width 49 height 6
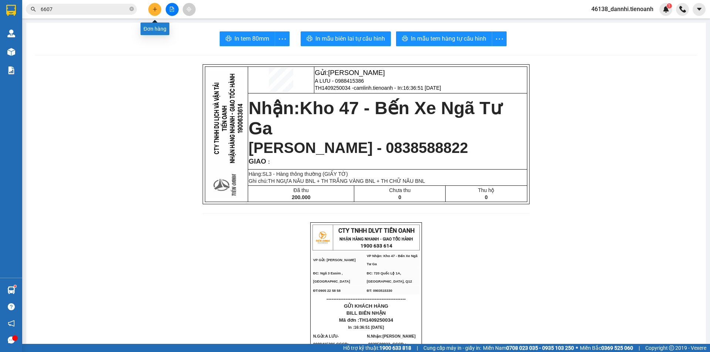
click at [150, 15] on div at bounding box center [171, 9] width 55 height 13
click at [150, 10] on button at bounding box center [154, 9] width 13 height 13
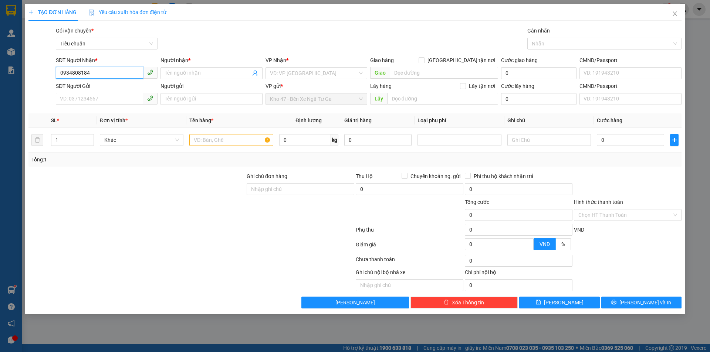
click at [112, 73] on input "0934808184" at bounding box center [99, 73] width 87 height 12
type input "0934808184"
click at [193, 76] on input "Người nhận *" at bounding box center [207, 73] width 85 height 8
click at [178, 72] on input "Người nhận *" at bounding box center [207, 73] width 85 height 8
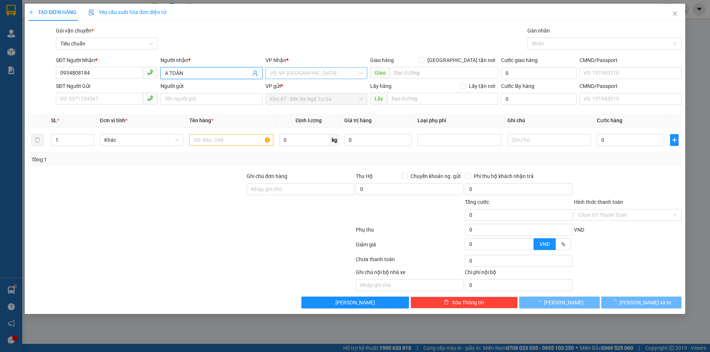
type input "A TOẢN"
click at [286, 73] on input "search" at bounding box center [314, 73] width 88 height 11
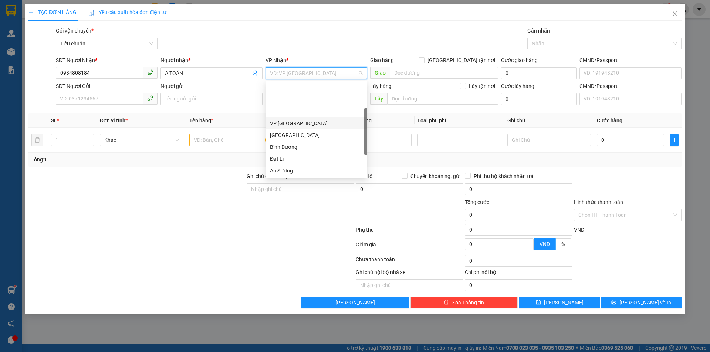
scroll to position [37, 0]
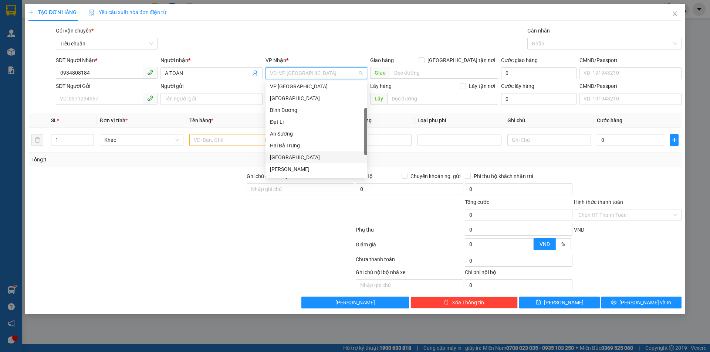
click at [306, 161] on div "[GEOGRAPHIC_DATA]" at bounding box center [316, 157] width 93 height 8
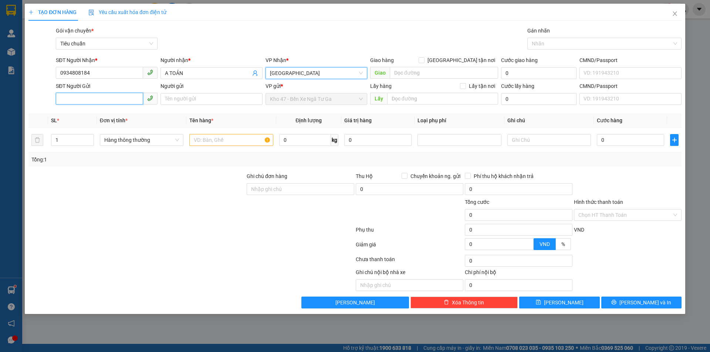
click at [106, 98] on input "SĐT Người Gửi" at bounding box center [99, 99] width 87 height 12
type input "0989155827"
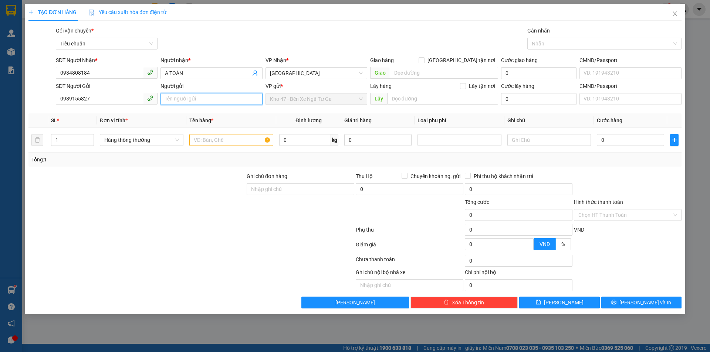
click at [178, 101] on input "Người gửi" at bounding box center [211, 99] width 102 height 12
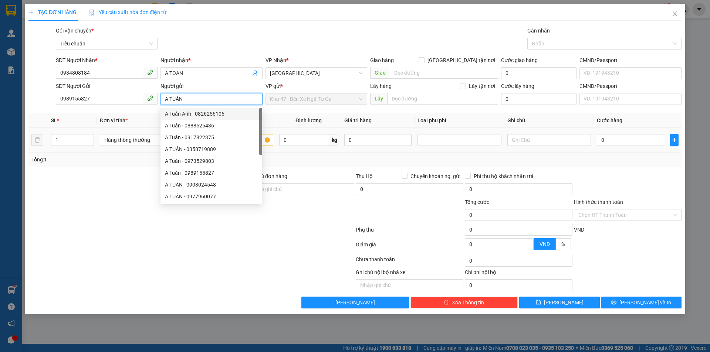
type input "A TUẤN"
click at [124, 167] on div "Transit Pickup Surcharge Ids Transit Deliver Surcharge Ids Transit Deliver Surc…" at bounding box center [354, 168] width 653 height 282
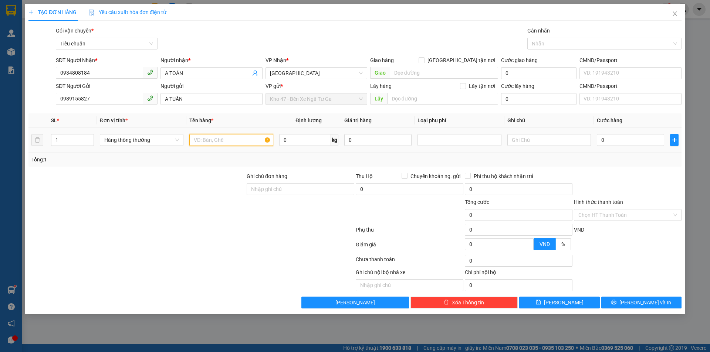
click at [215, 140] on input "text" at bounding box center [231, 140] width 84 height 12
type input "GT"
click at [519, 139] on input "text" at bounding box center [549, 140] width 84 height 12
type input "BÌA NHỰA"
click at [640, 144] on input "0" at bounding box center [630, 140] width 67 height 12
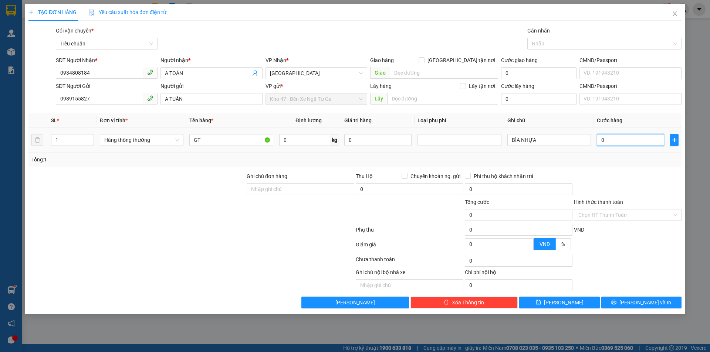
type input "3"
type input "30"
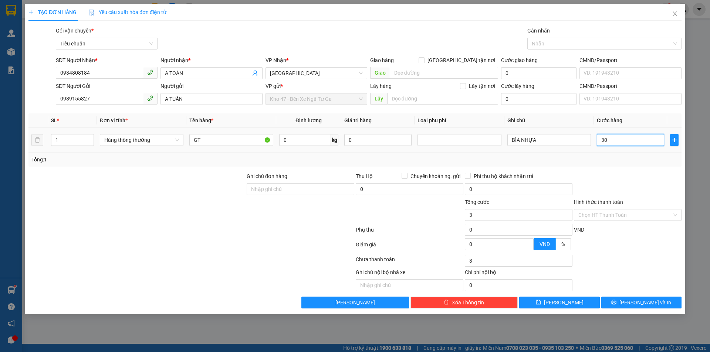
type input "30"
type input "30.000"
click at [631, 207] on div "Hình thức thanh toán" at bounding box center [628, 203] width 108 height 11
click at [617, 214] on input "Hình thức thanh toán" at bounding box center [625, 215] width 94 height 11
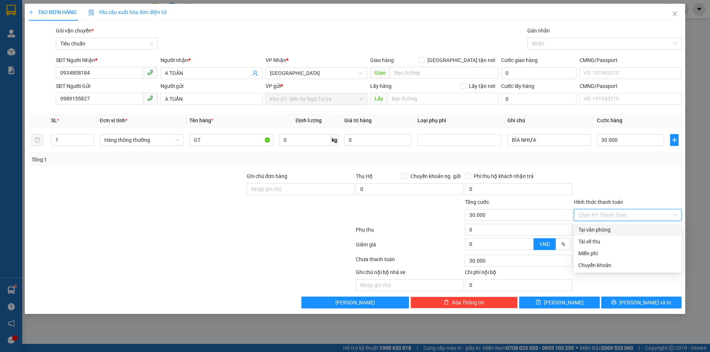
click at [611, 229] on div "Tại văn phòng" at bounding box center [627, 230] width 99 height 8
type input "0"
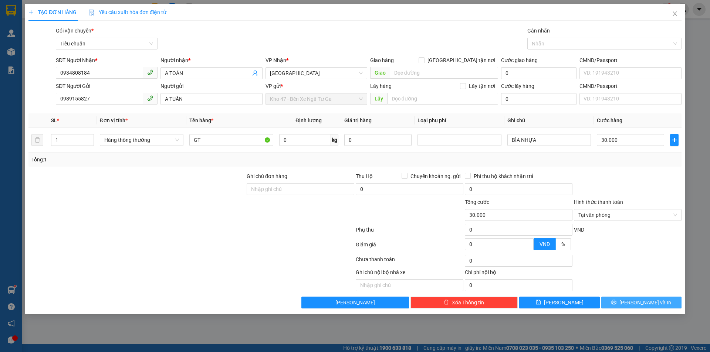
drag, startPoint x: 614, startPoint y: 306, endPoint x: 600, endPoint y: 275, distance: 34.2
click at [614, 305] on button "[PERSON_NAME] và In" at bounding box center [641, 303] width 80 height 12
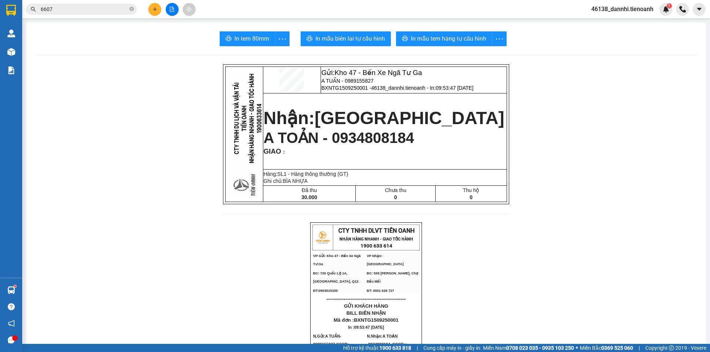
drag, startPoint x: 472, startPoint y: 242, endPoint x: 468, endPoint y: 245, distance: 4.3
drag, startPoint x: 349, startPoint y: 38, endPoint x: 343, endPoint y: 46, distance: 9.8
click at [347, 40] on span "In mẫu biên lai tự cấu hình" at bounding box center [349, 38] width 69 height 9
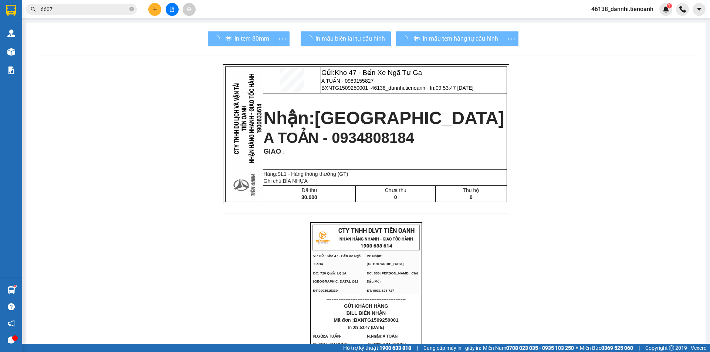
click at [445, 38] on div "In mẫu tem hàng tự cấu hình" at bounding box center [457, 38] width 122 height 15
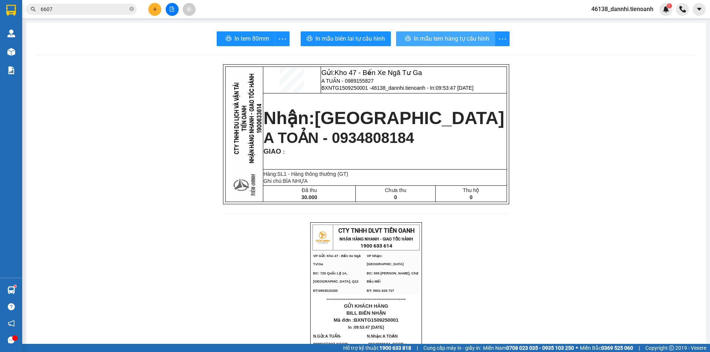
click at [445, 38] on span "In mẫu tem hàng tự cấu hình" at bounding box center [451, 38] width 75 height 9
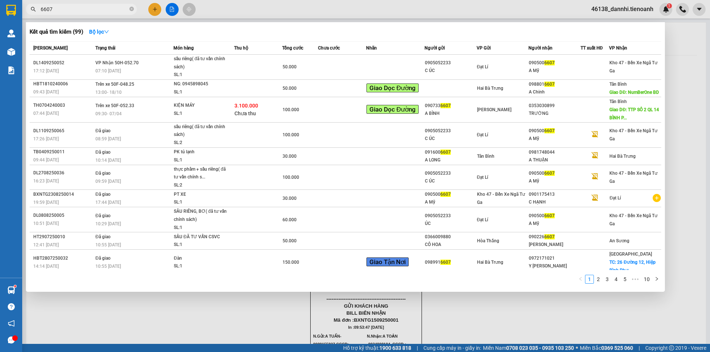
click at [113, 10] on input "6607" at bounding box center [84, 9] width 87 height 8
drag, startPoint x: 431, startPoint y: 315, endPoint x: 361, endPoint y: 271, distance: 82.0
click at [427, 310] on div at bounding box center [355, 176] width 710 height 352
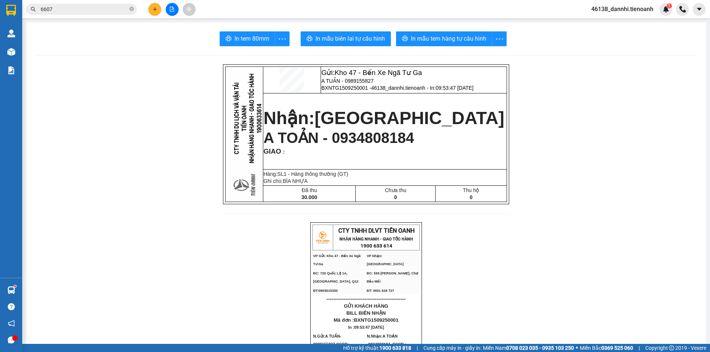
click at [118, 3] on div "Kết quả tìm kiếm ( 99 ) Bộ lọc Mã ĐH Trạng thái Món hàng Thu hộ Tổng cước Chưa …" at bounding box center [72, 9] width 144 height 13
click at [118, 10] on input "6607" at bounding box center [84, 9] width 87 height 8
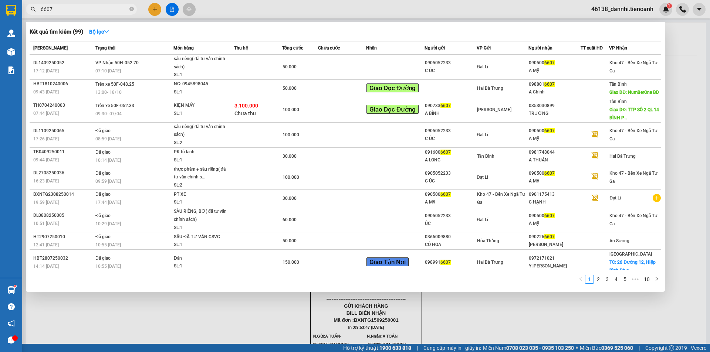
click at [118, 10] on input "6607" at bounding box center [84, 9] width 87 height 8
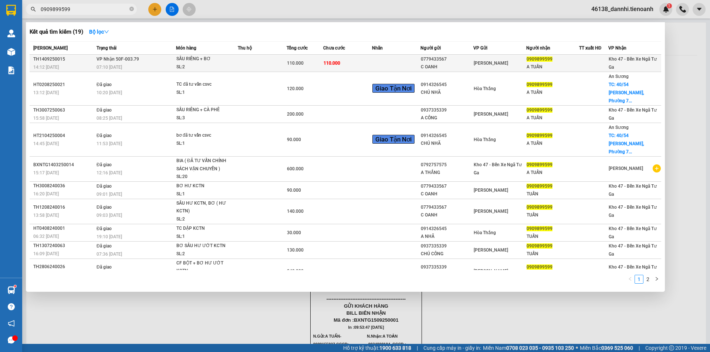
type input "0909899599"
click at [219, 60] on div "SẦU RIÊNG + BƠ" at bounding box center [203, 59] width 55 height 8
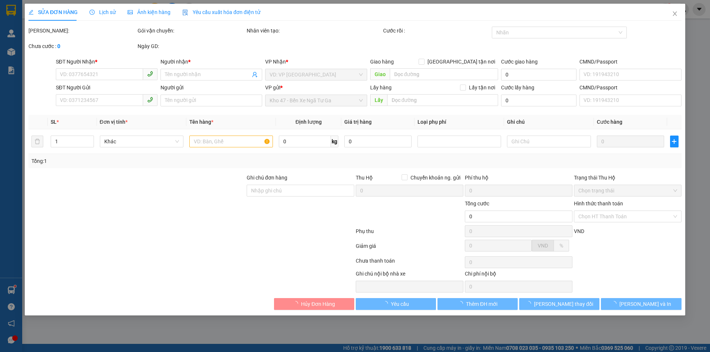
type input "0909899599"
type input "A TUẤN"
type input "0779433567"
type input "C OANH"
type input "110.000"
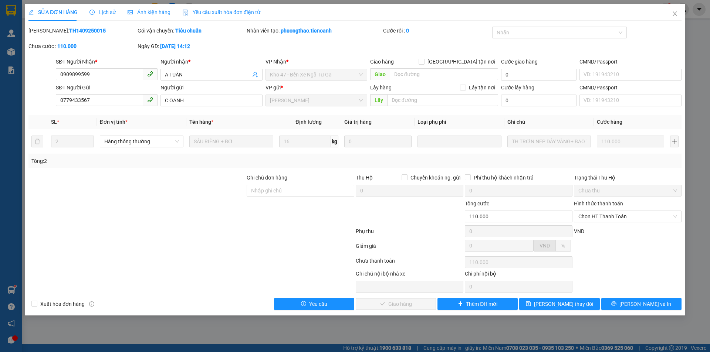
click at [401, 322] on div "SỬA ĐƠN HÀNG Lịch sử Ảnh kiện hàng Yêu cầu xuất hóa đơn điện tử Total Paid Fee …" at bounding box center [355, 176] width 710 height 352
click at [128, 71] on input "0909899599" at bounding box center [99, 74] width 87 height 12
click at [619, 214] on span "Chọn HT Thanh Toán" at bounding box center [627, 216] width 99 height 11
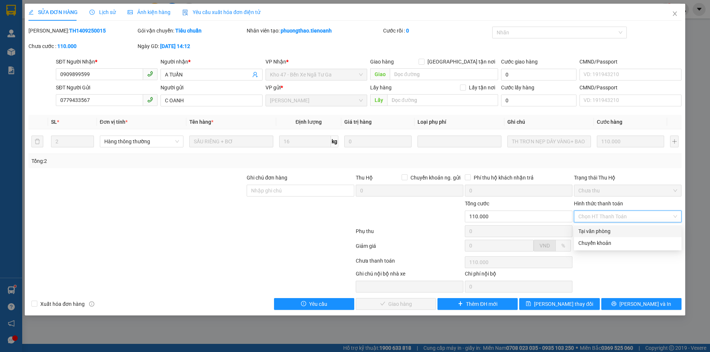
click at [614, 229] on div "Tại văn phòng" at bounding box center [627, 231] width 99 height 8
type input "0"
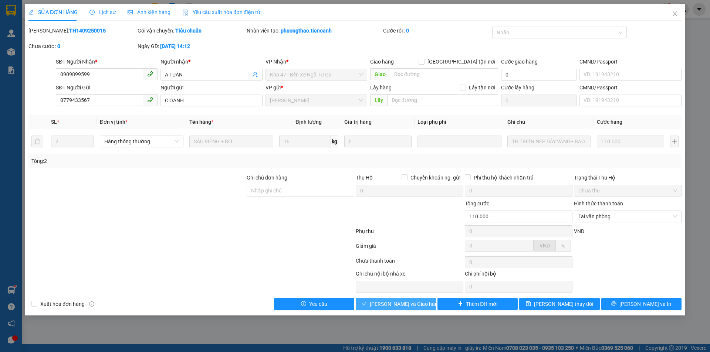
click at [385, 306] on span "[PERSON_NAME] và Giao hàng" at bounding box center [405, 304] width 71 height 8
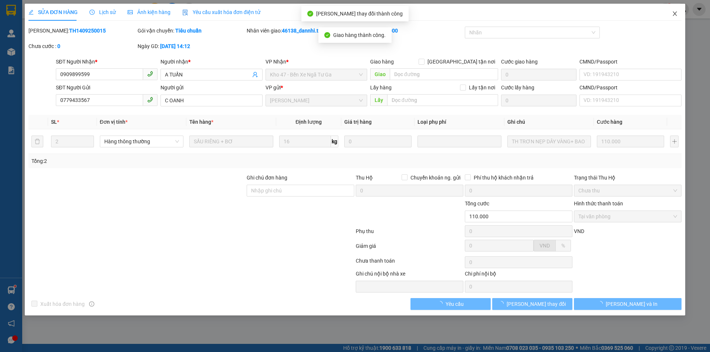
click at [671, 15] on span "Close" at bounding box center [674, 14] width 21 height 21
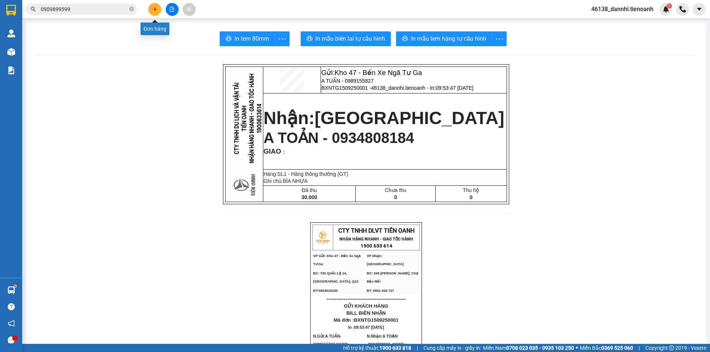
click at [157, 7] on button at bounding box center [154, 9] width 13 height 13
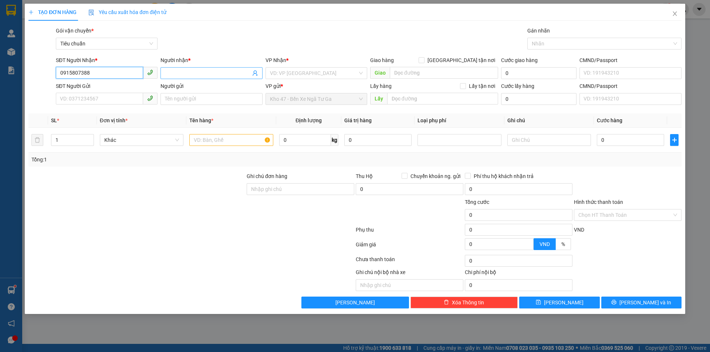
type input "0915807388"
click at [220, 77] on span at bounding box center [211, 73] width 102 height 12
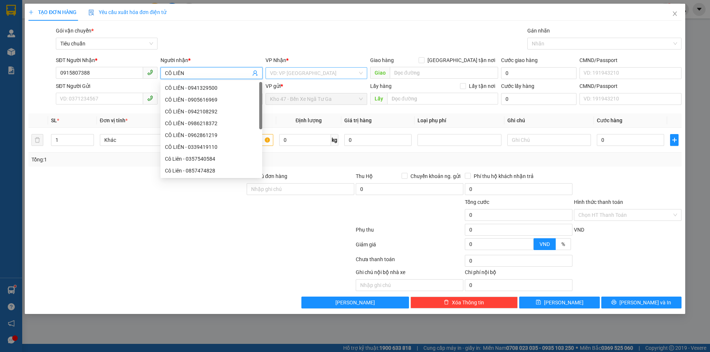
type input "CÔ LIÊN"
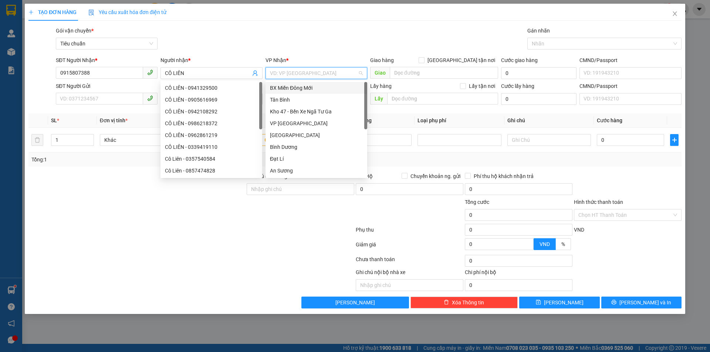
click at [297, 74] on input "search" at bounding box center [314, 73] width 88 height 11
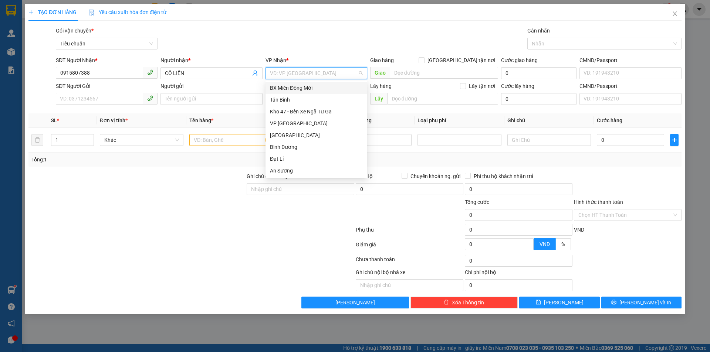
click at [305, 68] on input "search" at bounding box center [314, 73] width 88 height 11
click at [299, 118] on div "Hai Bà Trưng" at bounding box center [316, 115] width 93 height 8
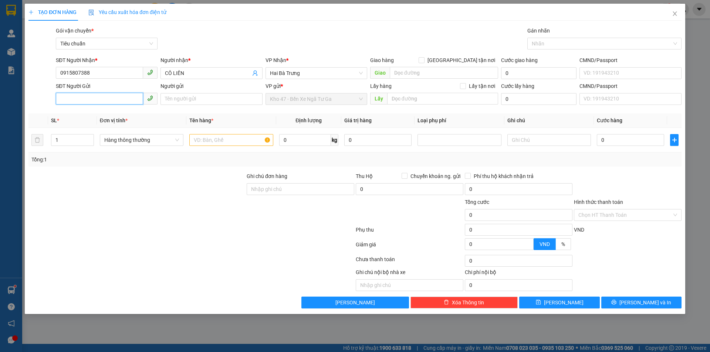
click at [94, 103] on input "SĐT Người Gửi" at bounding box center [99, 99] width 87 height 12
type input "0902549289"
click at [120, 116] on div "0902549289 - C HIỀN" at bounding box center [106, 114] width 93 height 8
type input "C HIỀN"
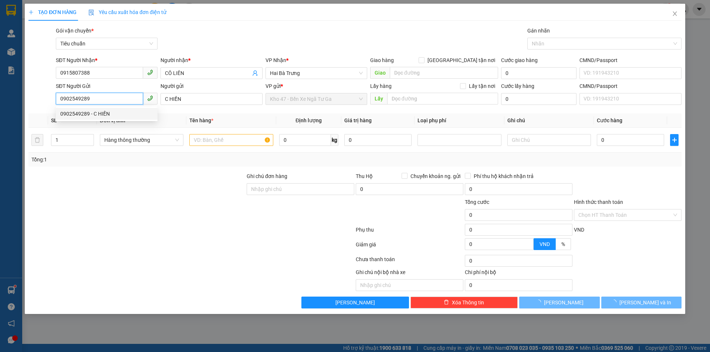
type input "60.000"
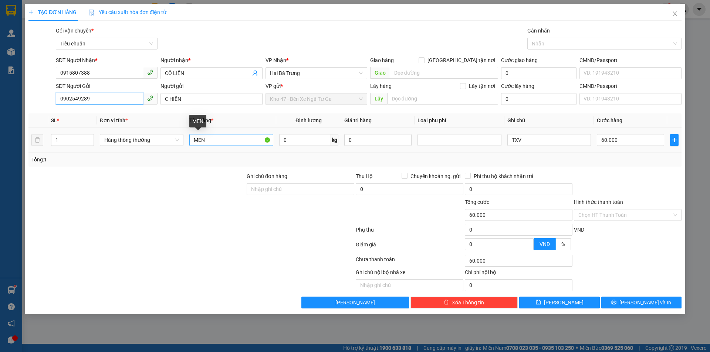
type input "0902549289"
click at [208, 138] on input "MEN" at bounding box center [231, 140] width 84 height 12
click at [426, 322] on div "TẠO ĐƠN HÀNG Yêu cầu xuất hóa đơn điện tử Transit Pickup Surcharge Ids Transit …" at bounding box center [355, 176] width 710 height 352
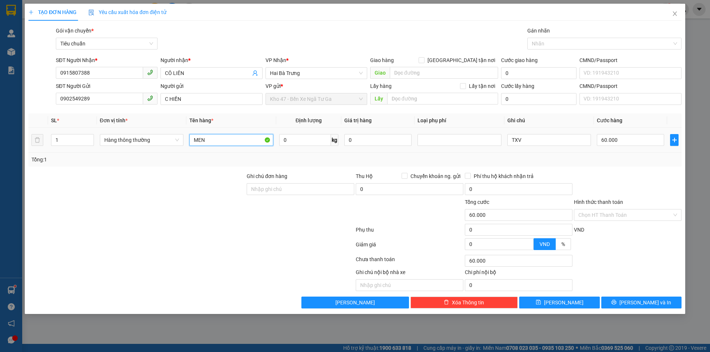
click at [223, 145] on input "MEN" at bounding box center [231, 140] width 84 height 12
type input "NƯỚC TƯƠNG + DẦU ( ĐÃ TƯ VẤN )"
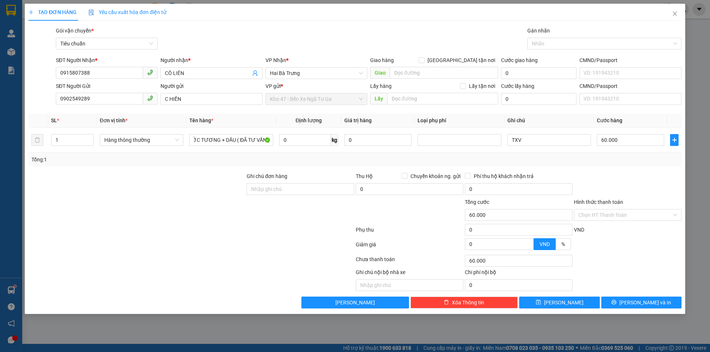
scroll to position [0, 0]
drag, startPoint x: 228, startPoint y: 259, endPoint x: 281, endPoint y: 187, distance: 88.9
click at [230, 257] on div at bounding box center [191, 261] width 327 height 15
click at [298, 142] on input "0" at bounding box center [305, 140] width 52 height 12
type input "14"
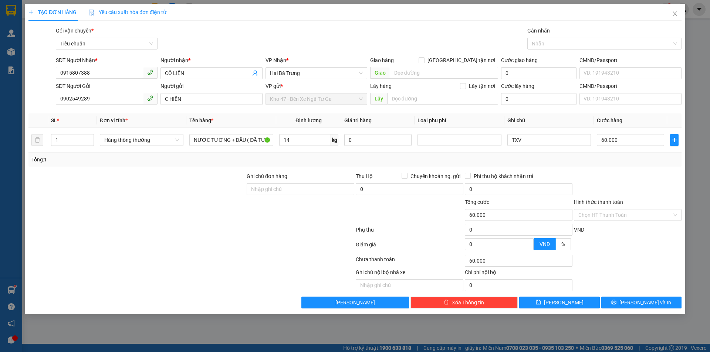
drag, startPoint x: 500, startPoint y: 154, endPoint x: 489, endPoint y: 156, distance: 10.9
click at [498, 154] on div "Tổng: 1" at bounding box center [354, 160] width 653 height 14
type input "50.000"
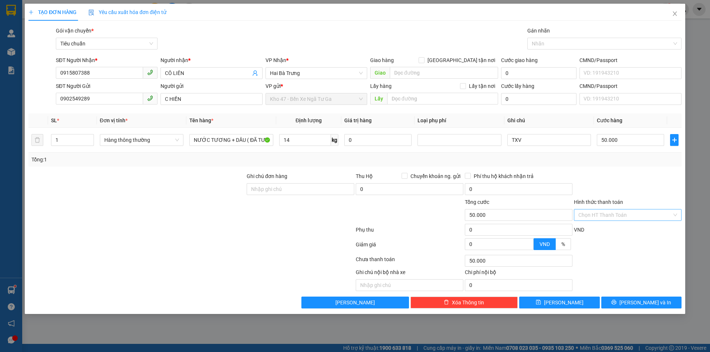
click at [607, 215] on input "Hình thức thanh toán" at bounding box center [625, 215] width 94 height 11
click at [600, 231] on div "Tại văn phòng" at bounding box center [627, 230] width 99 height 8
type input "0"
click at [612, 302] on button "[PERSON_NAME] và In" at bounding box center [641, 303] width 80 height 12
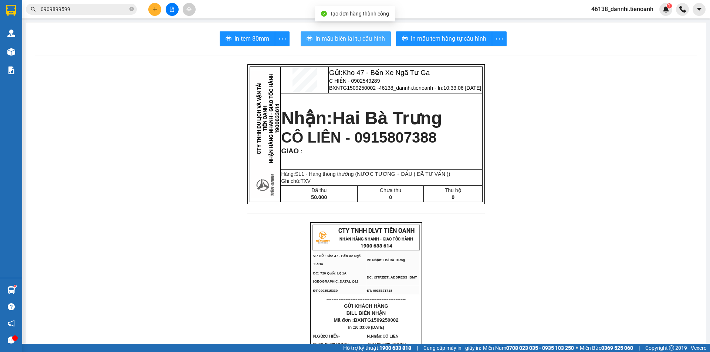
click at [341, 33] on button "In mẫu biên lai tự cấu hình" at bounding box center [346, 38] width 90 height 15
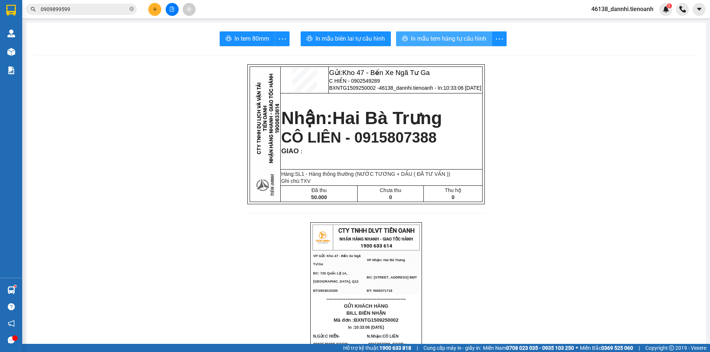
click at [456, 38] on span "In mẫu tem hàng tự cấu hình" at bounding box center [448, 38] width 75 height 9
click at [74, 8] on input "0909899599" at bounding box center [84, 9] width 87 height 8
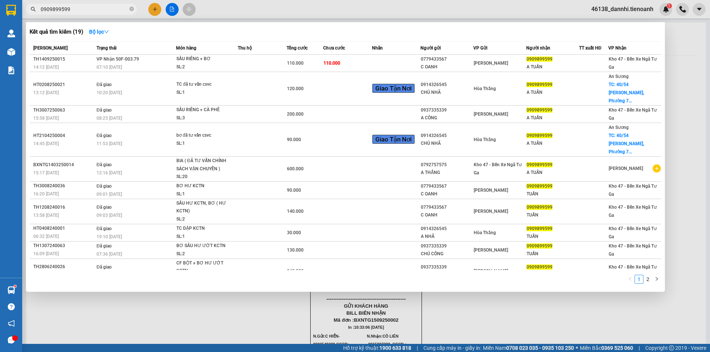
click at [74, 8] on input "0909899599" at bounding box center [84, 9] width 87 height 8
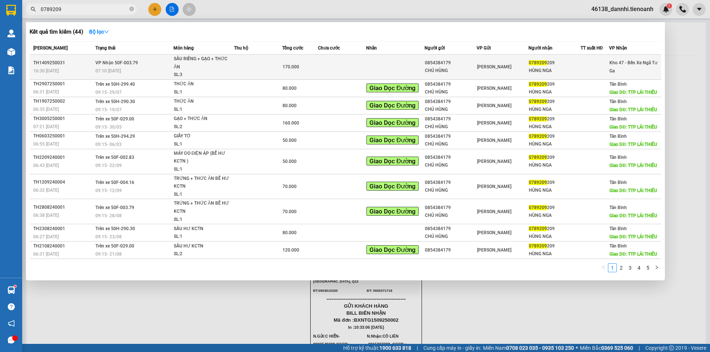
type input "0789209"
click at [164, 61] on td "VP Nhận 50F-003.79 07:10 [DATE]" at bounding box center [134, 67] width 80 height 25
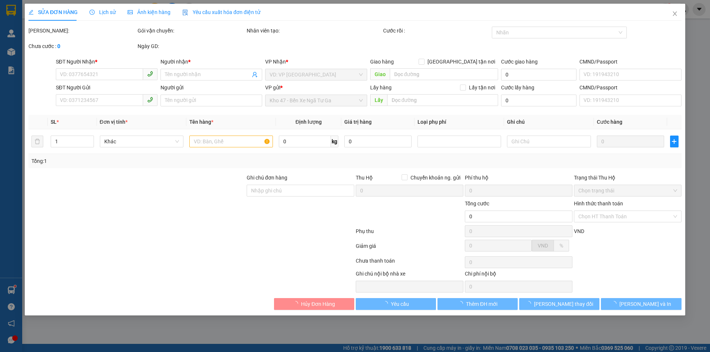
type input "0789209209"
type input "HÙNG NGA"
type input "0854384179"
type input "CHÚ HÙNG"
type input "170.000"
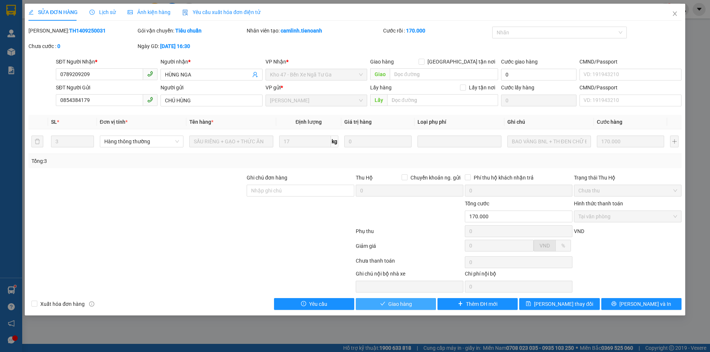
click at [381, 308] on button "Giao hàng" at bounding box center [396, 304] width 80 height 12
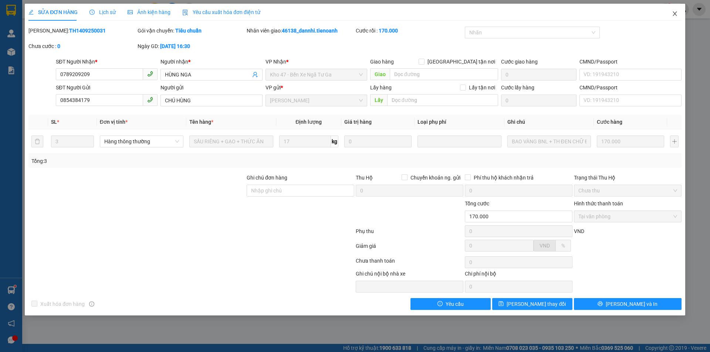
click at [671, 14] on span "Close" at bounding box center [674, 14] width 21 height 21
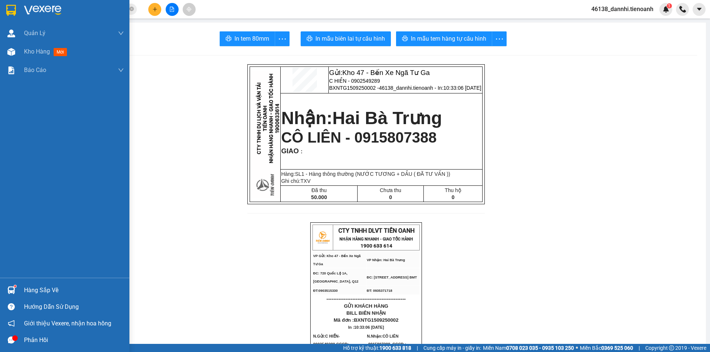
click at [4, 19] on div at bounding box center [64, 12] width 129 height 24
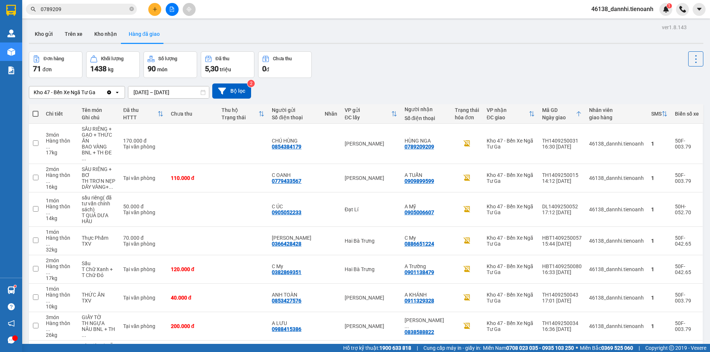
click at [370, 41] on div "Kho gửi Trên xe Kho nhận Hàng đã giao" at bounding box center [366, 35] width 674 height 20
click at [111, 30] on button "Kho nhận" at bounding box center [105, 34] width 34 height 18
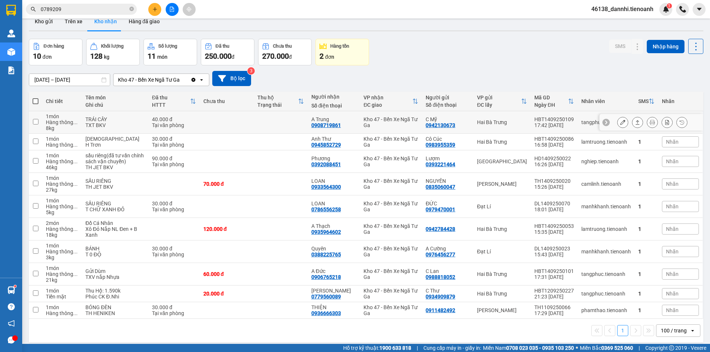
scroll to position [34, 0]
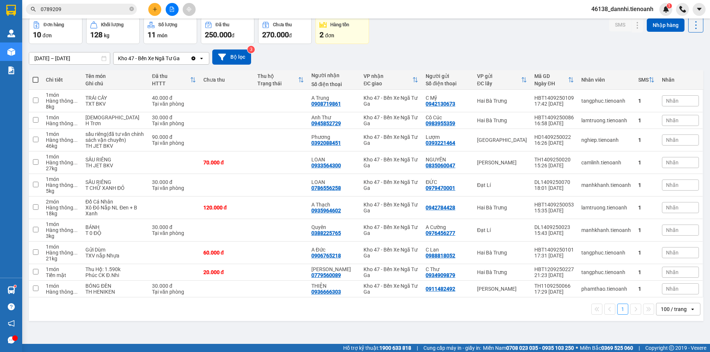
click at [154, 7] on icon "plus" at bounding box center [154, 9] width 5 height 5
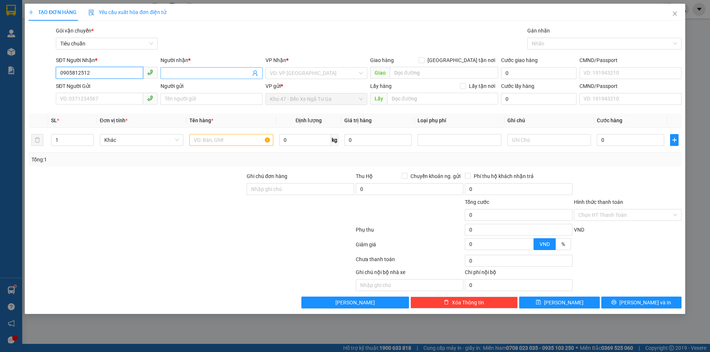
type input "0905812512"
click at [178, 74] on input "Người nhận *" at bounding box center [207, 73] width 85 height 8
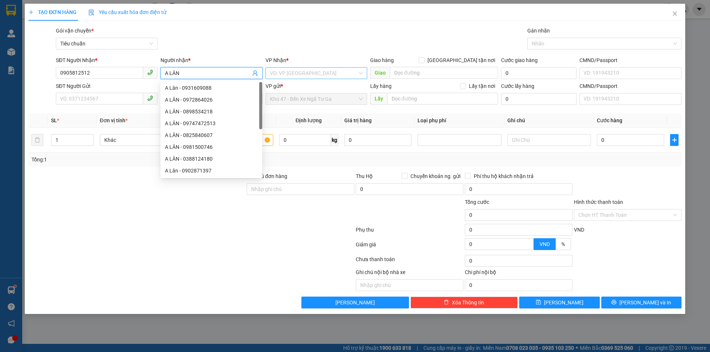
type input "A LÂN"
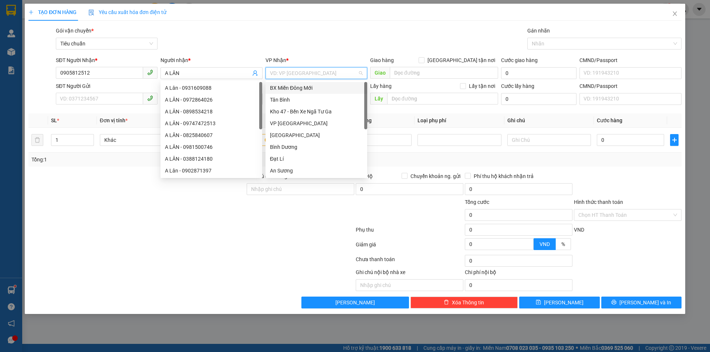
click at [316, 75] on input "search" at bounding box center [314, 73] width 88 height 11
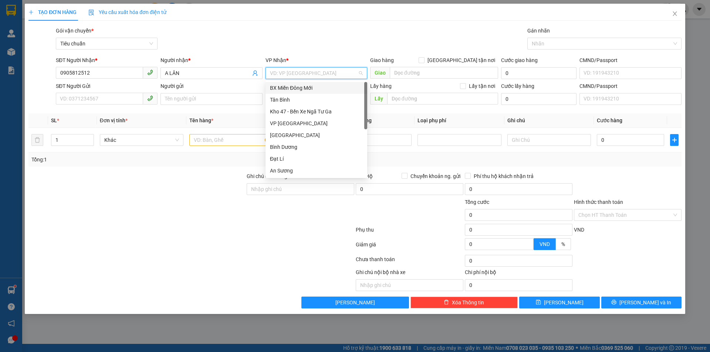
scroll to position [68, 0]
drag, startPoint x: 305, startPoint y: 111, endPoint x: 144, endPoint y: 101, distance: 161.5
click at [305, 111] on div "Hai Bà Trưng" at bounding box center [316, 115] width 93 height 8
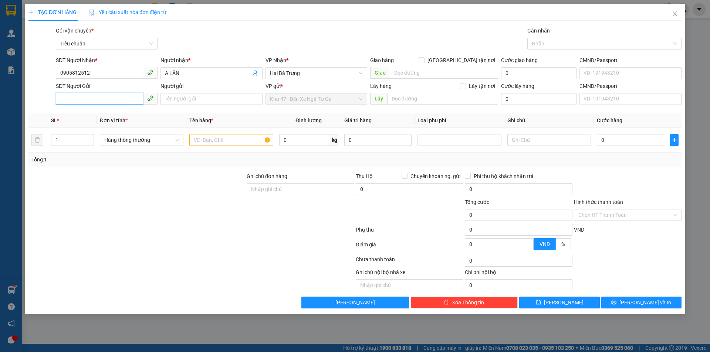
click at [94, 99] on input "SĐT Người Gửi" at bounding box center [99, 99] width 87 height 12
type input "0931624756"
click at [173, 95] on input "Người gửi" at bounding box center [211, 99] width 102 height 12
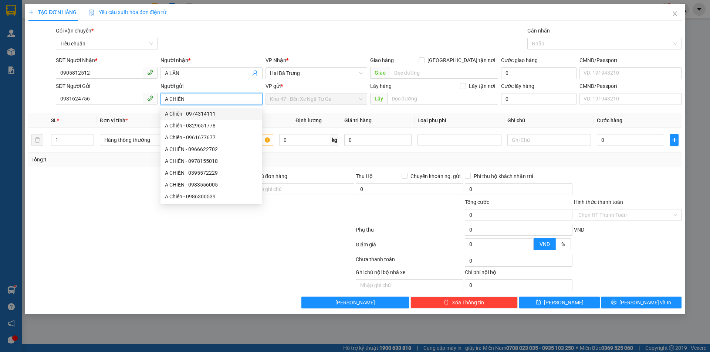
type input "A CHIẾN"
click at [123, 228] on div at bounding box center [191, 231] width 327 height 15
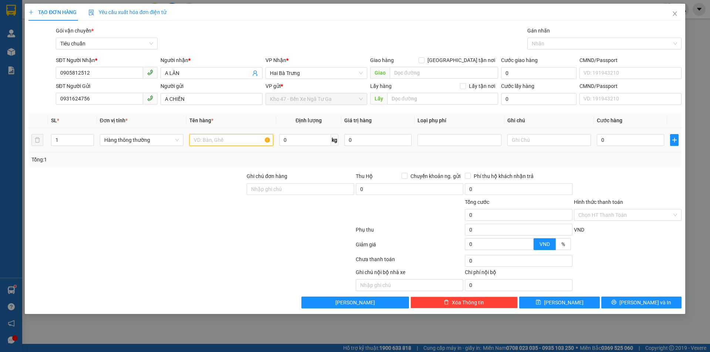
click at [204, 137] on input "text" at bounding box center [231, 140] width 84 height 12
type input "LAPTOP ( ĐÃ TƯ VẤN )"
drag, startPoint x: 150, startPoint y: 185, endPoint x: 169, endPoint y: 177, distance: 21.1
click at [150, 185] on div at bounding box center [137, 185] width 218 height 26
click at [245, 140] on input "LAPTOP ( ĐÃ TƯ VẤN )" at bounding box center [231, 140] width 84 height 12
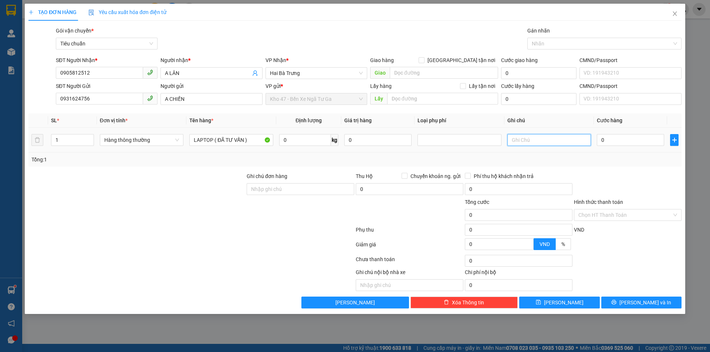
click at [536, 137] on input "text" at bounding box center [549, 140] width 84 height 12
click at [151, 139] on span "Hàng thông thường" at bounding box center [141, 140] width 75 height 11
type input "KIỆN DẸP BKV"
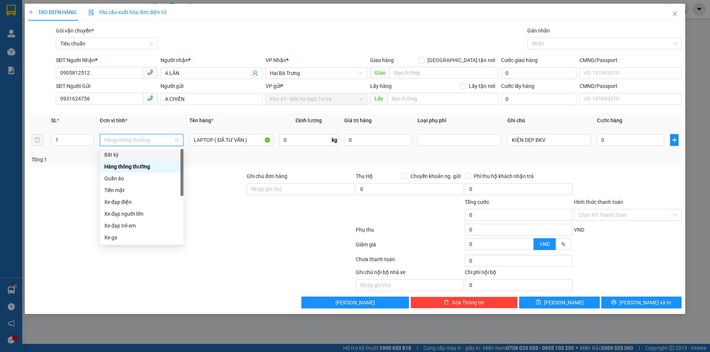
click at [158, 156] on div "Bất kỳ" at bounding box center [141, 155] width 75 height 8
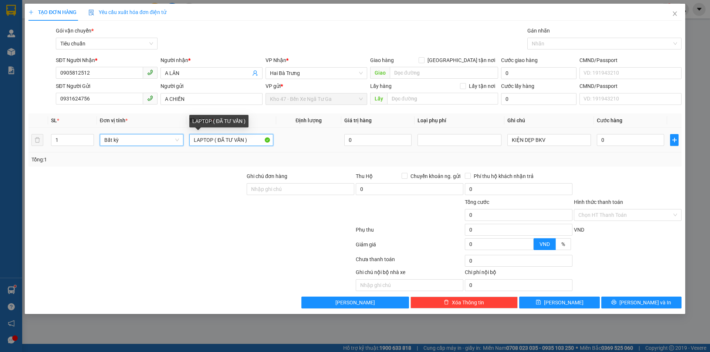
click at [253, 138] on input "LAPTOP ( ĐÃ TƯ VẤN )" at bounding box center [231, 140] width 84 height 12
type input "LAPTOP ( ĐÃ TƯ VẤN ) HÀNG K KIỂM"
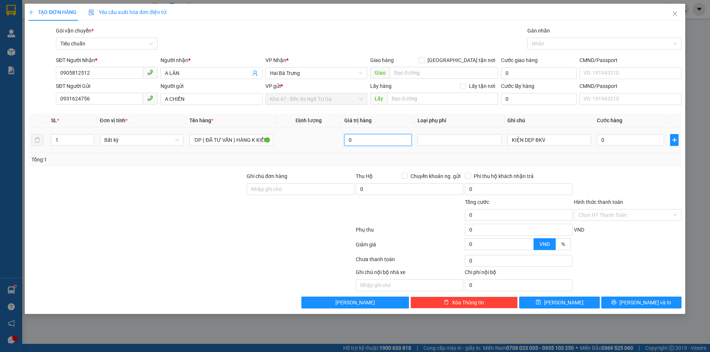
scroll to position [0, 0]
click at [380, 142] on input "0" at bounding box center [377, 140] width 67 height 12
click at [454, 138] on div at bounding box center [459, 140] width 80 height 9
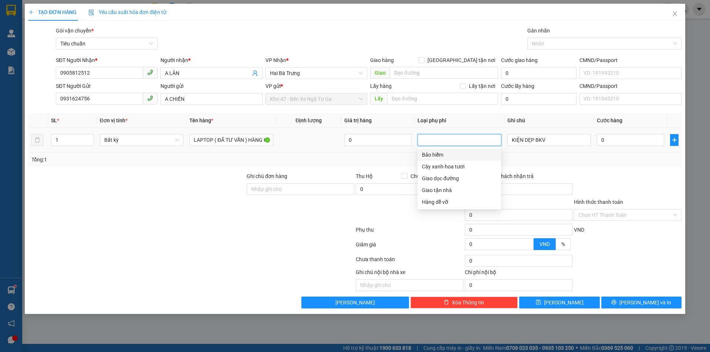
click at [438, 155] on div "Bảo hiểm" at bounding box center [459, 155] width 75 height 8
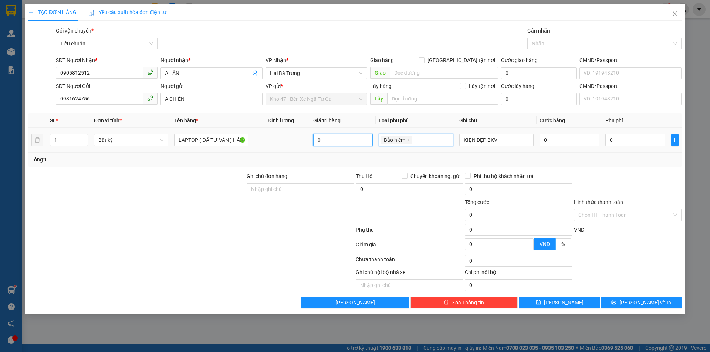
click at [346, 143] on input "0" at bounding box center [343, 140] width 60 height 12
type input "11.000.000"
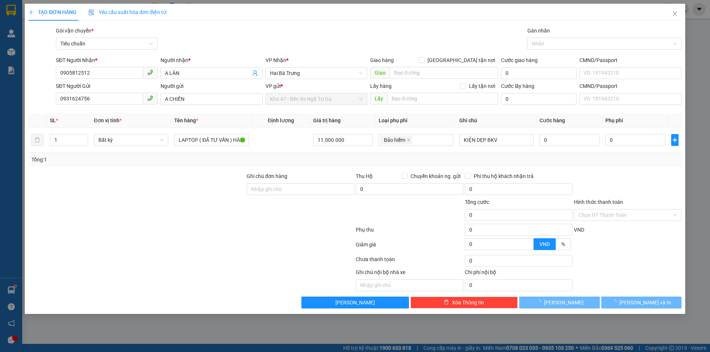
click at [319, 158] on div "Tổng: 1" at bounding box center [354, 160] width 647 height 8
type input "70.000"
type input "180.000"
type input "110.000"
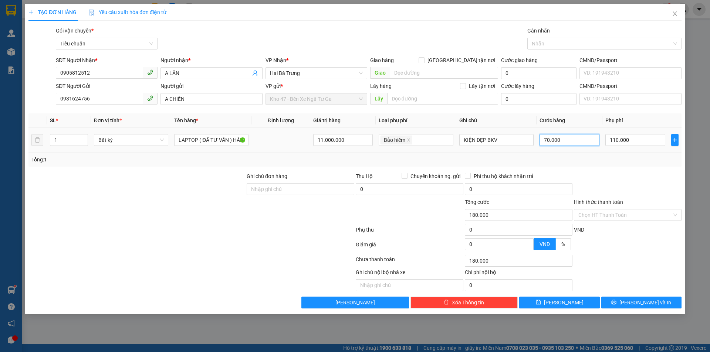
click at [557, 143] on input "70.000" at bounding box center [569, 140] width 60 height 12
type input "1"
type input "110.001"
type input "11"
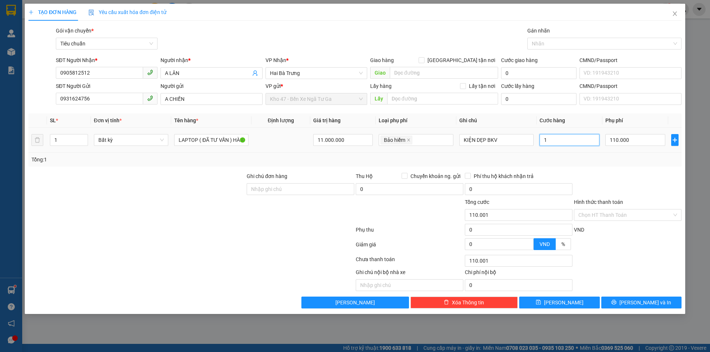
type input "110.011"
type input "110"
type input "110.110"
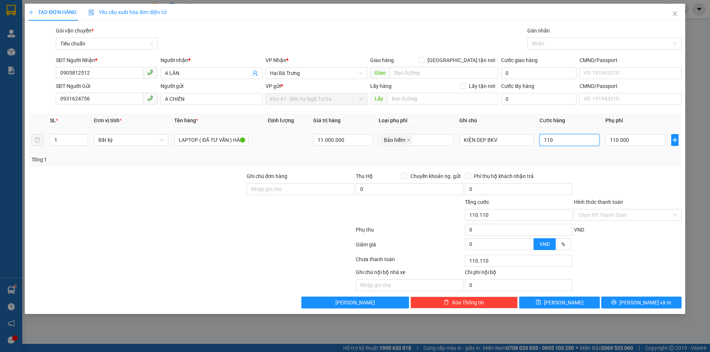
type input "11"
type input "110.011"
type input "1"
type input "110.001"
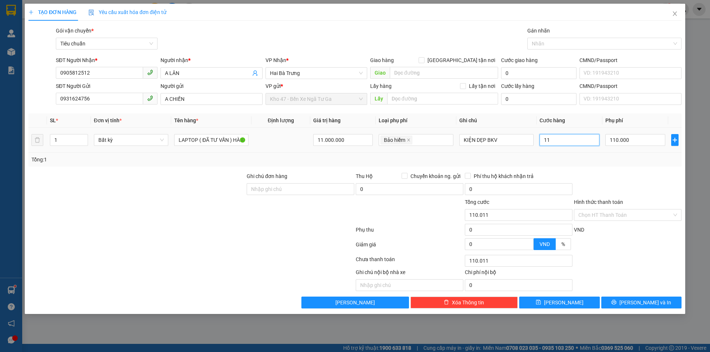
type input "110.001"
type input "10"
type input "110.010"
type input "100"
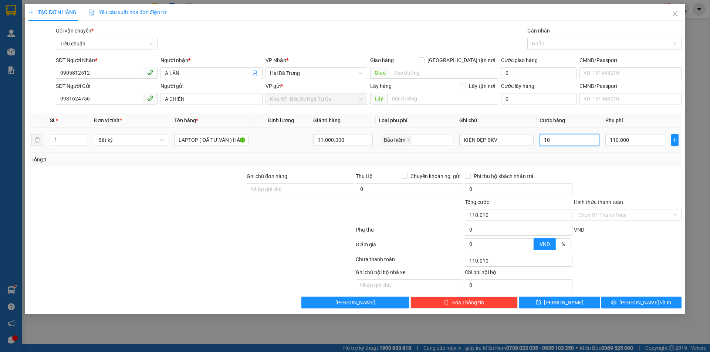
type input "110.100"
type input "100.000"
type input "210.000"
drag, startPoint x: 611, startPoint y: 184, endPoint x: 611, endPoint y: 189, distance: 5.2
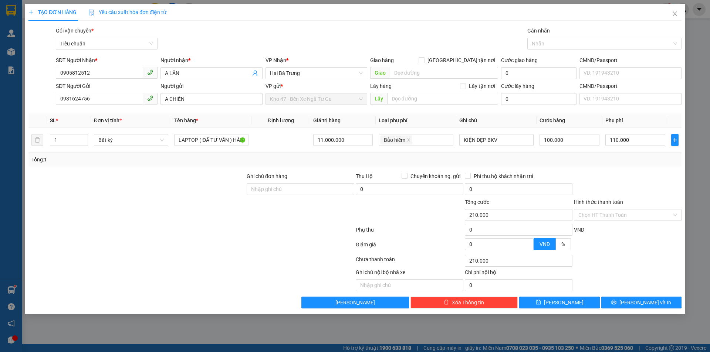
click at [611, 184] on div at bounding box center [627, 185] width 109 height 26
click at [606, 216] on input "Hình thức thanh toán" at bounding box center [625, 215] width 94 height 11
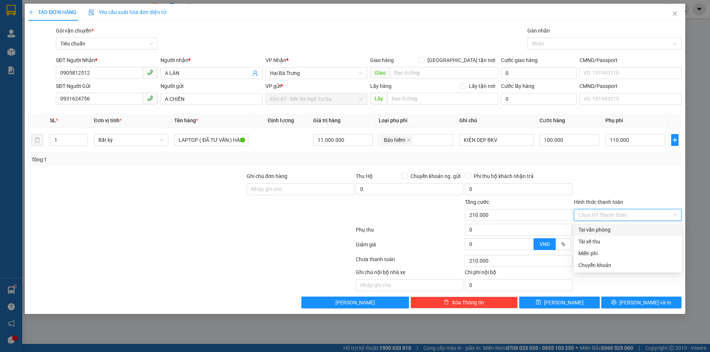
drag, startPoint x: 602, startPoint y: 232, endPoint x: 604, endPoint y: 255, distance: 23.7
click at [602, 232] on div "Tại văn phòng" at bounding box center [627, 230] width 99 height 8
type input "0"
click at [615, 309] on div "TẠO ĐƠN HÀNG Yêu cầu xuất hóa đơn điện tử Transit Pickup Surcharge Ids Transit …" at bounding box center [355, 159] width 660 height 310
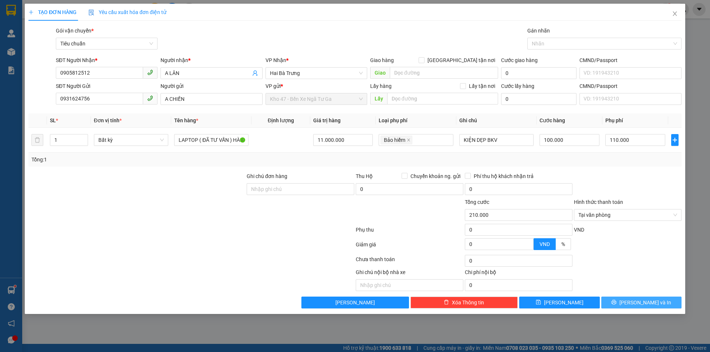
click at [616, 303] on icon "printer" at bounding box center [613, 302] width 5 height 5
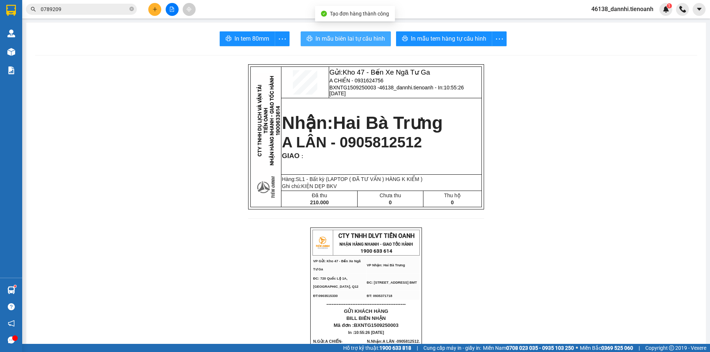
click at [342, 40] on span "In mẫu biên lai tự cấu hình" at bounding box center [349, 38] width 69 height 9
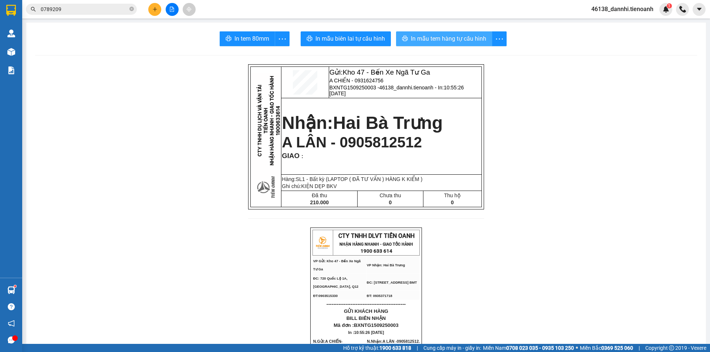
click at [444, 43] on span "In mẫu tem hàng tự cấu hình" at bounding box center [448, 38] width 75 height 9
click at [156, 8] on icon "plus" at bounding box center [154, 9] width 5 height 5
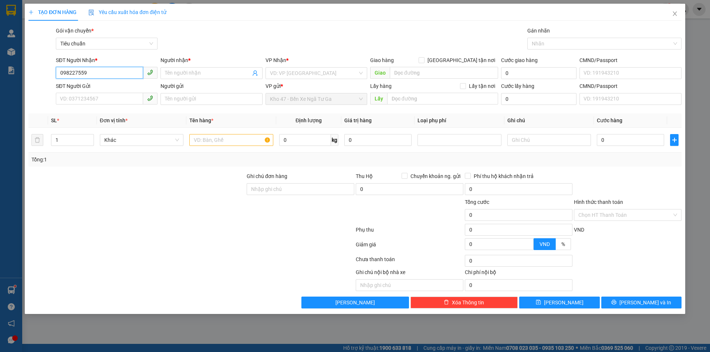
type input "0982275590"
click at [126, 88] on div "0982275590 - [PERSON_NAME]" at bounding box center [106, 88] width 93 height 8
type input "[PERSON_NAME]"
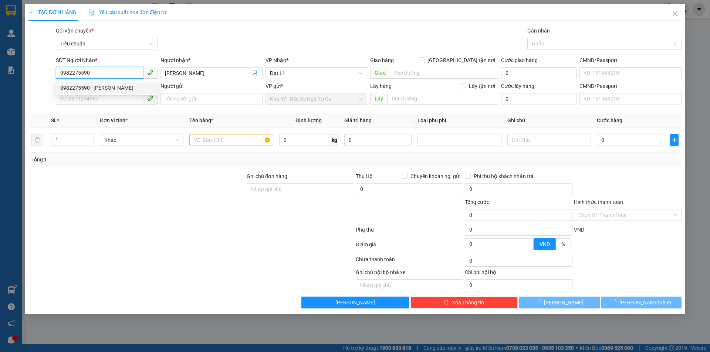
type input "30.000"
type input "0982275590"
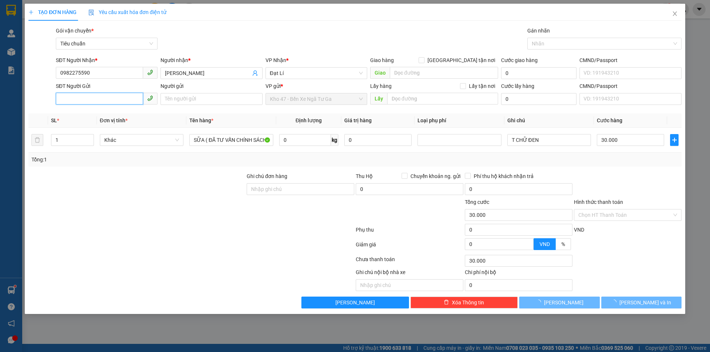
click at [125, 96] on input "SĐT Người Gửi" at bounding box center [99, 99] width 87 height 12
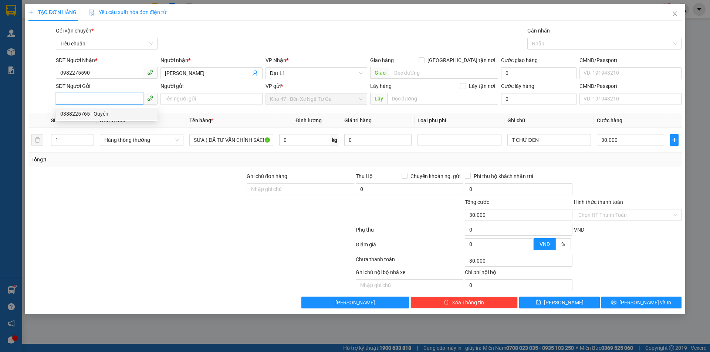
click at [121, 97] on input "SĐT Người Gửi" at bounding box center [99, 99] width 87 height 12
type input "0388225765"
click at [178, 98] on input "Người gửi" at bounding box center [211, 99] width 102 height 12
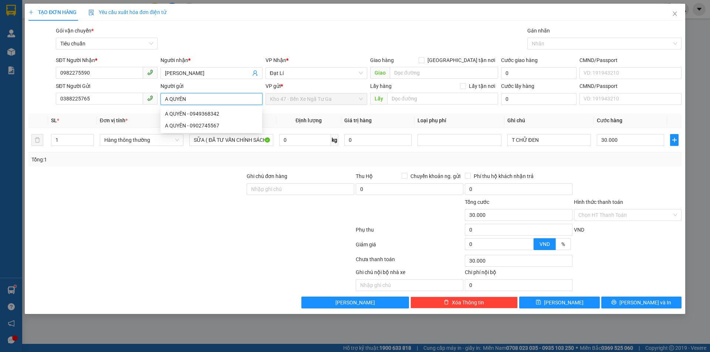
type input "A QUYÊN"
click at [150, 220] on div at bounding box center [137, 211] width 218 height 26
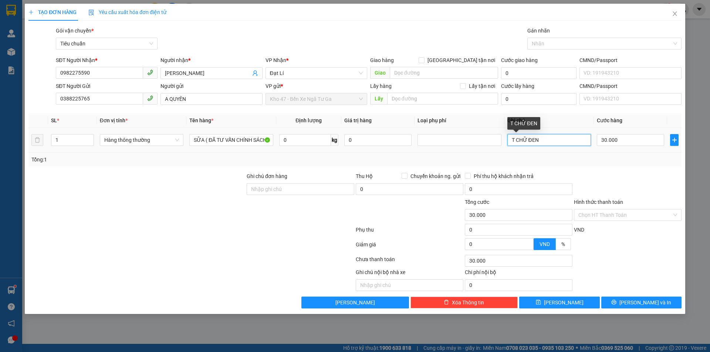
drag, startPoint x: 517, startPoint y: 146, endPoint x: 422, endPoint y: 155, distance: 95.1
click at [422, 155] on div "SL * Đơn vị tính * Tên hàng * Định lượng Giá trị hàng Loại phụ phí Ghi chú Cước…" at bounding box center [354, 139] width 653 height 53
type input "T TRƠN BKV"
click at [616, 171] on div "Transit Pickup Surcharge Ids Transit Deliver Surcharge Ids Transit Deliver Surc…" at bounding box center [354, 168] width 653 height 282
click at [608, 213] on input "Hình thức thanh toán" at bounding box center [625, 215] width 94 height 11
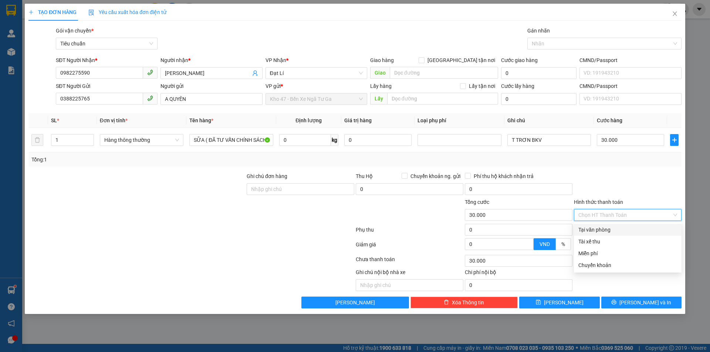
click at [607, 228] on div "Tại văn phòng" at bounding box center [627, 230] width 99 height 8
type input "0"
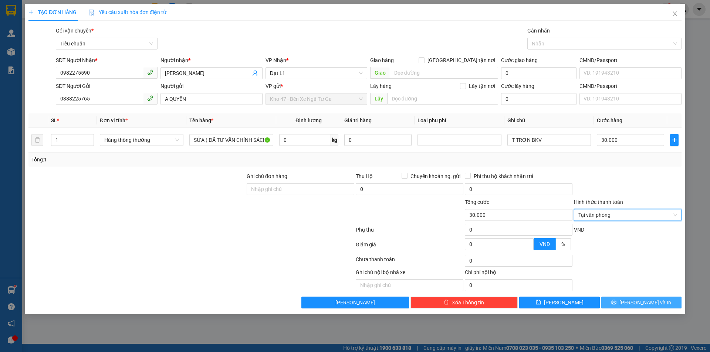
click at [625, 305] on button "[PERSON_NAME] và In" at bounding box center [641, 303] width 80 height 12
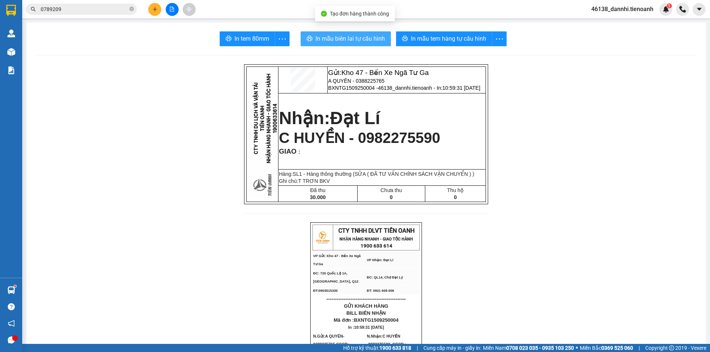
click at [369, 41] on span "In mẫu biên lai tự cấu hình" at bounding box center [349, 38] width 69 height 9
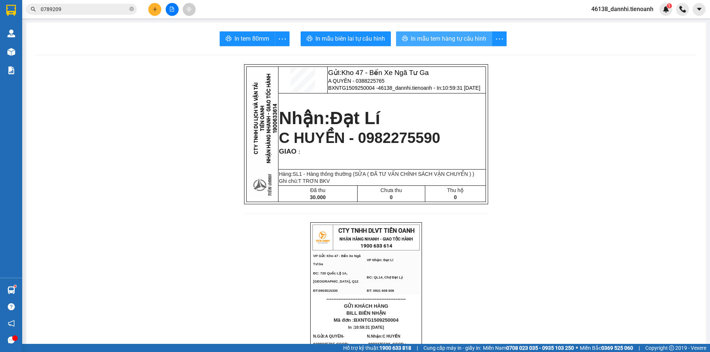
click at [435, 32] on button "In mẫu tem hàng tự cấu hình" at bounding box center [444, 38] width 96 height 15
click at [366, 81] on span "A QUYÊN - 0388225765" at bounding box center [356, 81] width 57 height 6
copy span "0388225765"
click at [97, 6] on input "0789209" at bounding box center [84, 9] width 87 height 8
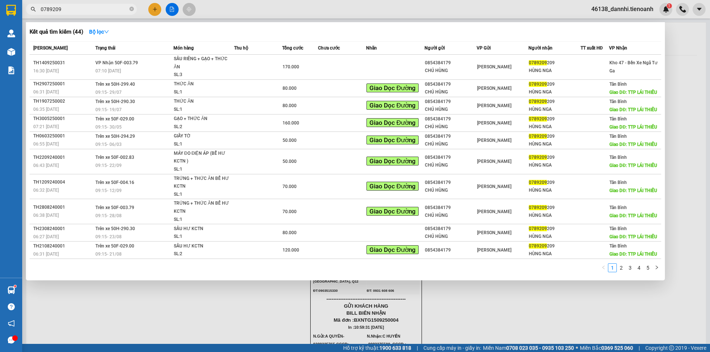
click at [97, 6] on input "0789209" at bounding box center [84, 9] width 87 height 8
paste input "388225765"
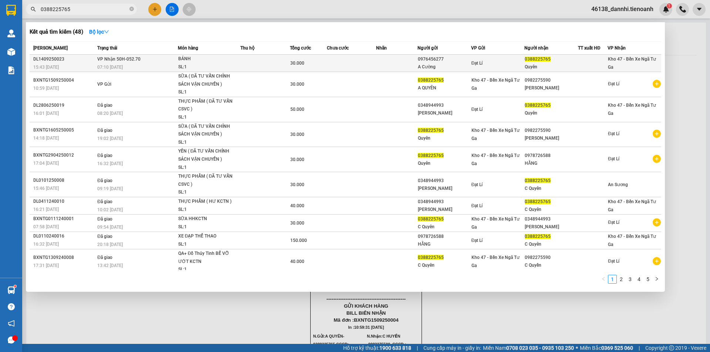
type input "0388225765"
click at [191, 63] on div "SL: 1" at bounding box center [205, 67] width 55 height 8
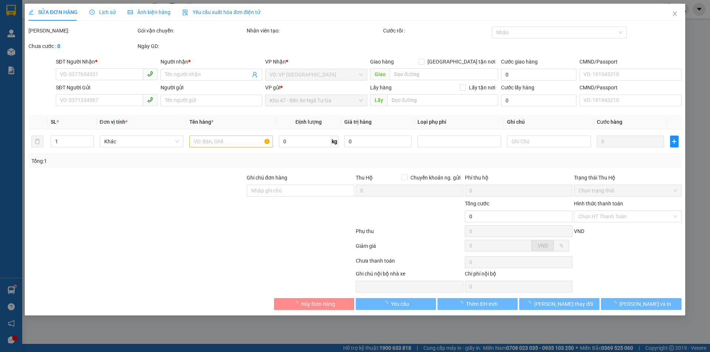
type input "0388225765"
type input "Quyên"
type input "241350625"
type input "0976456277"
type input "A Cường"
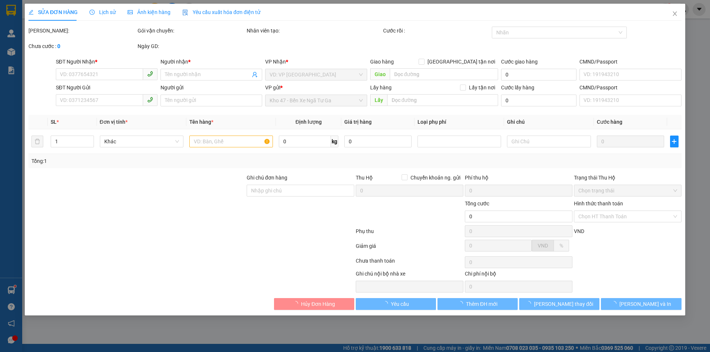
type input "240970172"
type input "30.000"
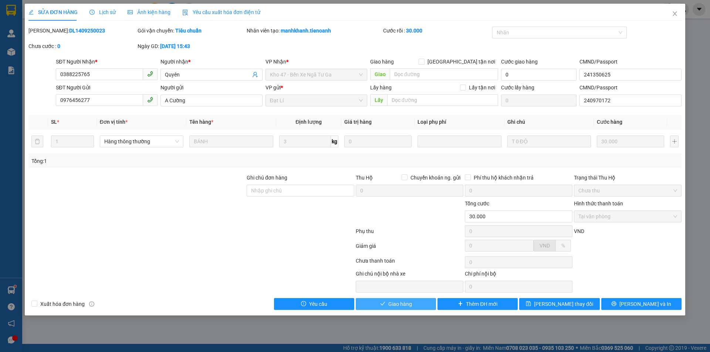
click at [385, 305] on icon "check" at bounding box center [382, 303] width 5 height 5
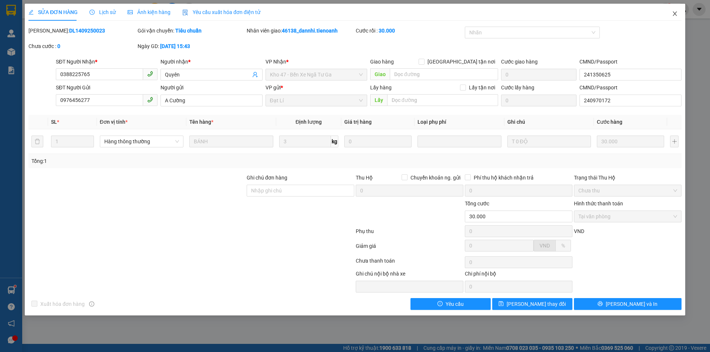
click at [675, 16] on icon "close" at bounding box center [675, 14] width 6 height 6
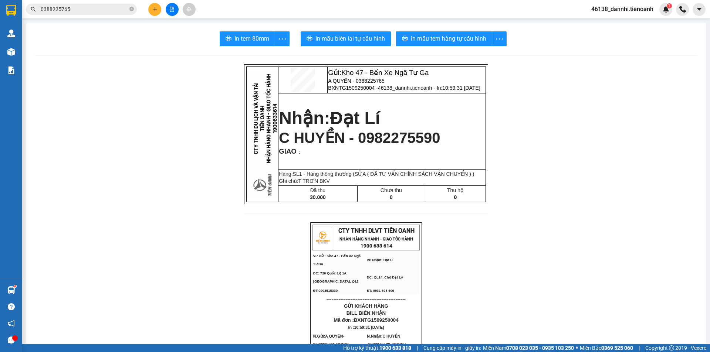
click at [97, 4] on span "0388225765" at bounding box center [81, 9] width 111 height 11
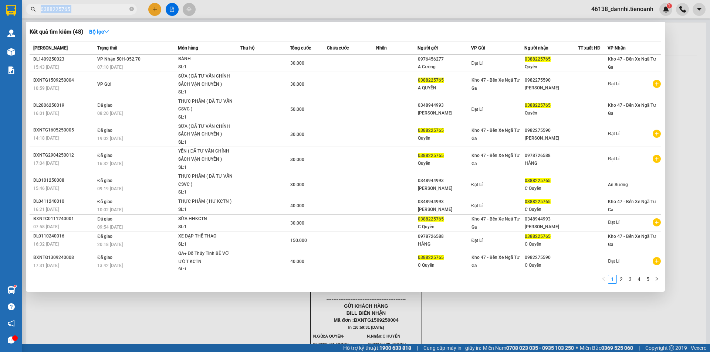
click at [97, 4] on span "0388225765" at bounding box center [81, 9] width 111 height 11
click at [95, 7] on input "0388225765" at bounding box center [84, 9] width 87 height 8
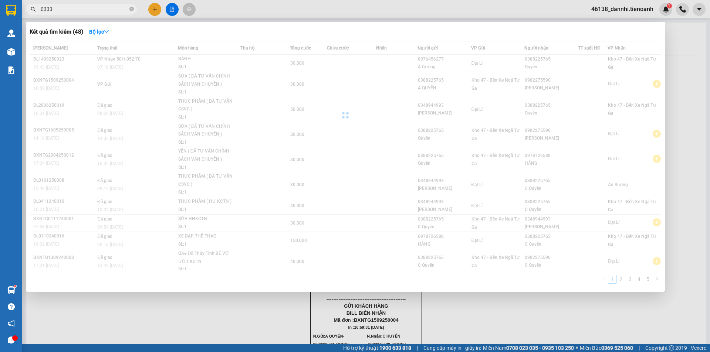
click at [97, 9] on input "0333" at bounding box center [84, 9] width 87 height 8
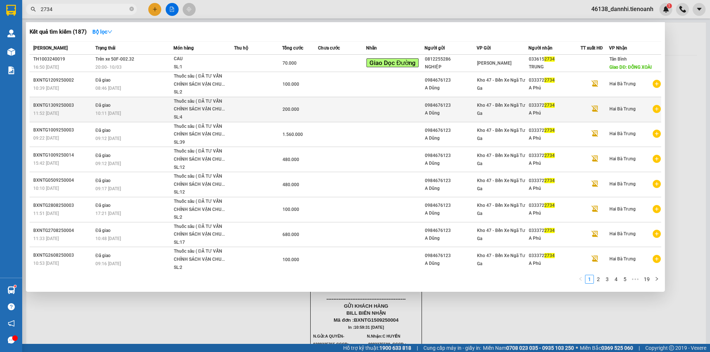
type input "2734"
click at [247, 118] on td at bounding box center [258, 109] width 48 height 25
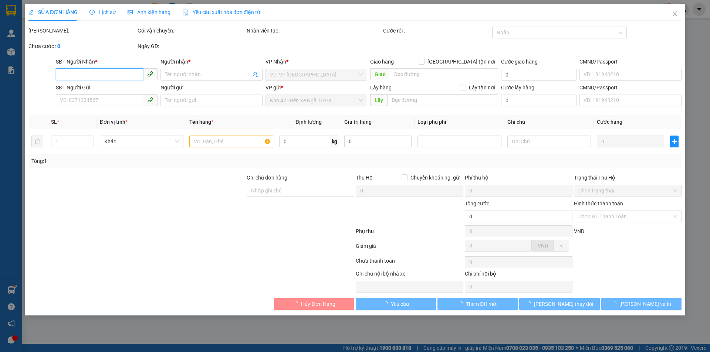
type input "0333722734"
type input "A Phú"
type input "0984676123"
type input "A Dũng"
type input "200.000"
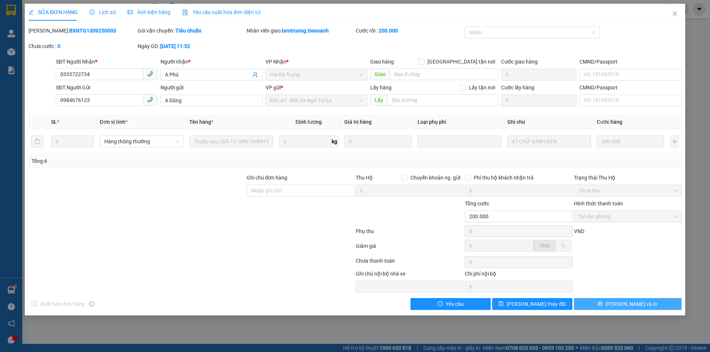
click at [635, 302] on span "[PERSON_NAME] và In" at bounding box center [631, 304] width 52 height 8
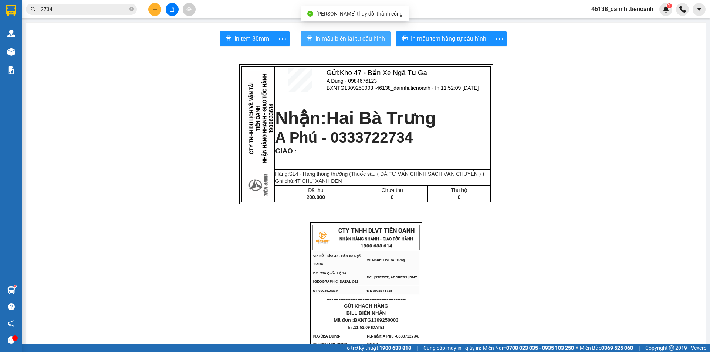
click at [357, 43] on span "In mẫu biên lai tự cấu hình" at bounding box center [349, 38] width 69 height 9
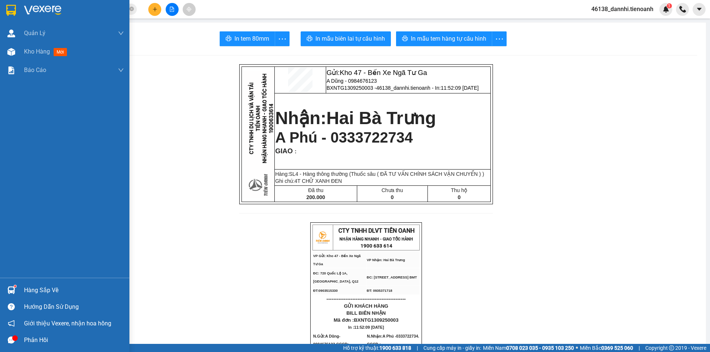
click at [0, 10] on div at bounding box center [64, 12] width 129 height 24
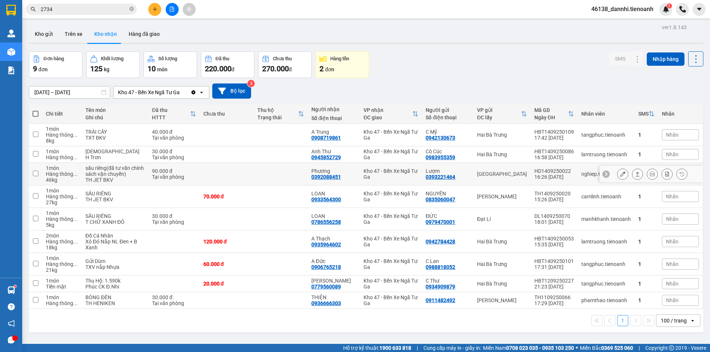
scroll to position [34, 0]
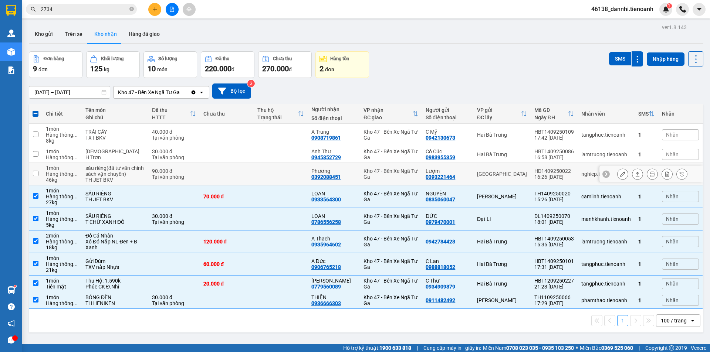
click at [245, 181] on td at bounding box center [227, 174] width 54 height 23
checkbox input "true"
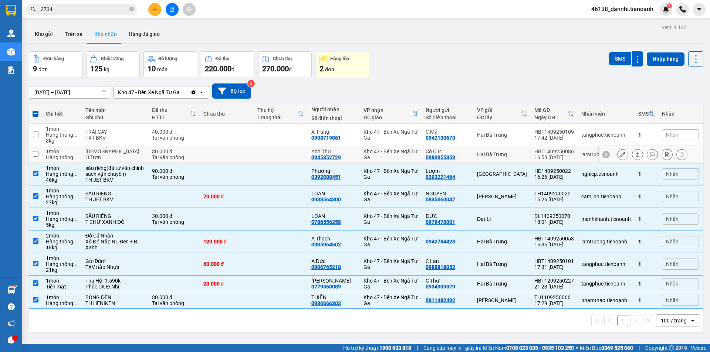
click at [242, 161] on td at bounding box center [227, 154] width 54 height 17
checkbox input "true"
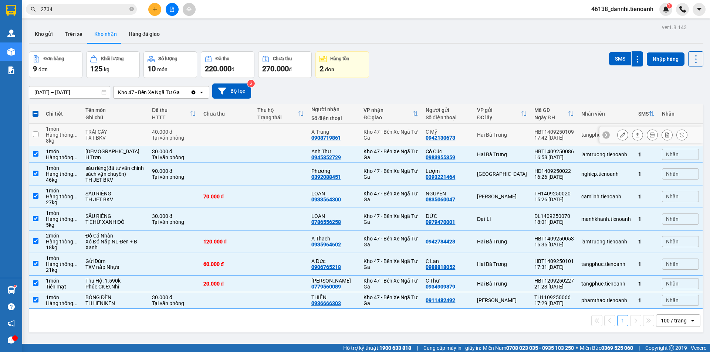
click at [240, 142] on td at bounding box center [227, 135] width 54 height 23
checkbox input "true"
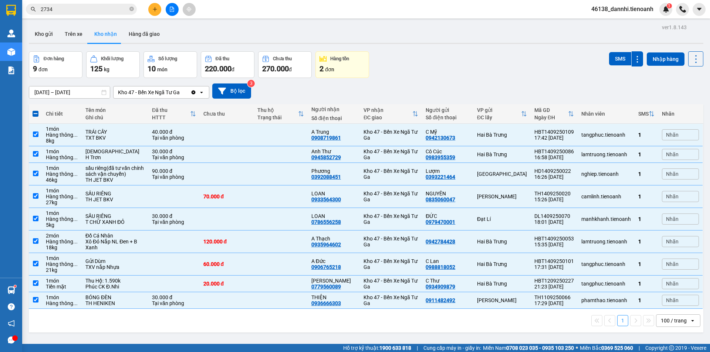
drag, startPoint x: 405, startPoint y: 44, endPoint x: 430, endPoint y: 76, distance: 40.9
click at [404, 45] on div "ver 1.8.143 Kho gửi Trên xe Kho nhận Hàng đã giao Đơn hàng 9 đơn Khối lượng 125…" at bounding box center [366, 198] width 680 height 352
click at [318, 24] on div "ver 1.8.143 Kho gửi Trên xe Kho nhận Hàng đã giao Đơn hàng 9 đơn Khối lượng 125…" at bounding box center [366, 198] width 680 height 352
